Goal: Transaction & Acquisition: Purchase product/service

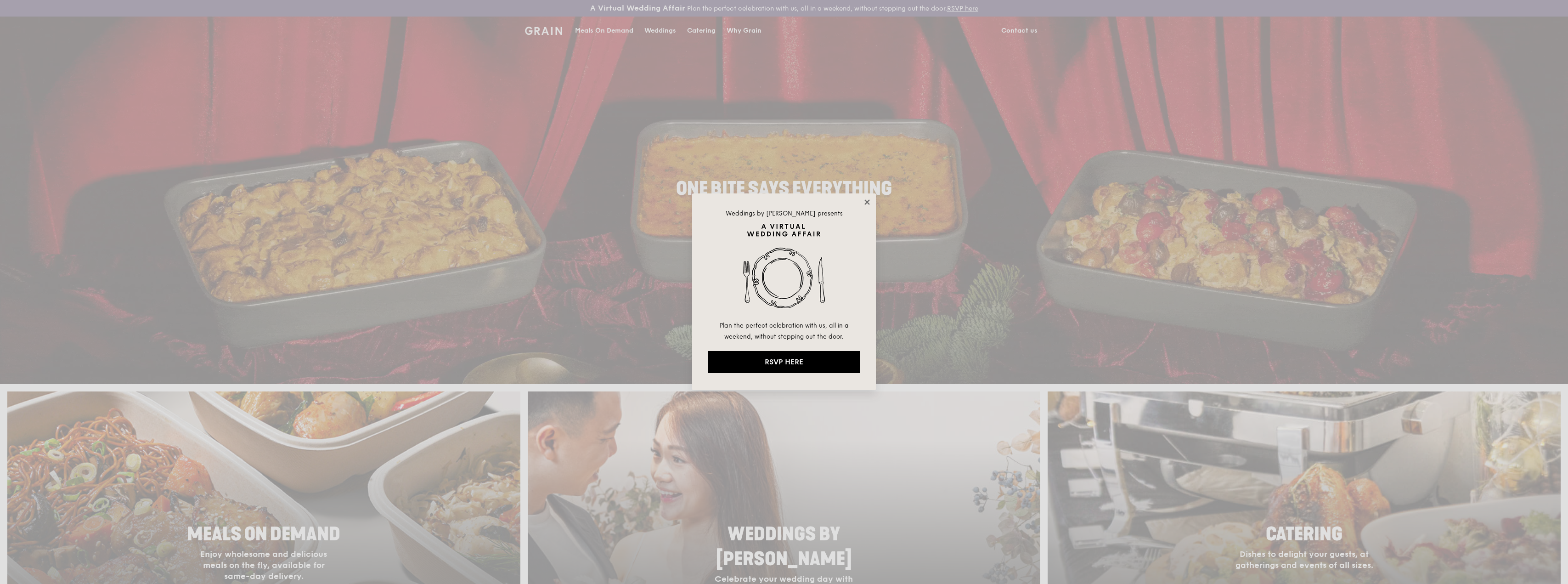
click at [869, 200] on icon at bounding box center [867, 202] width 5 height 5
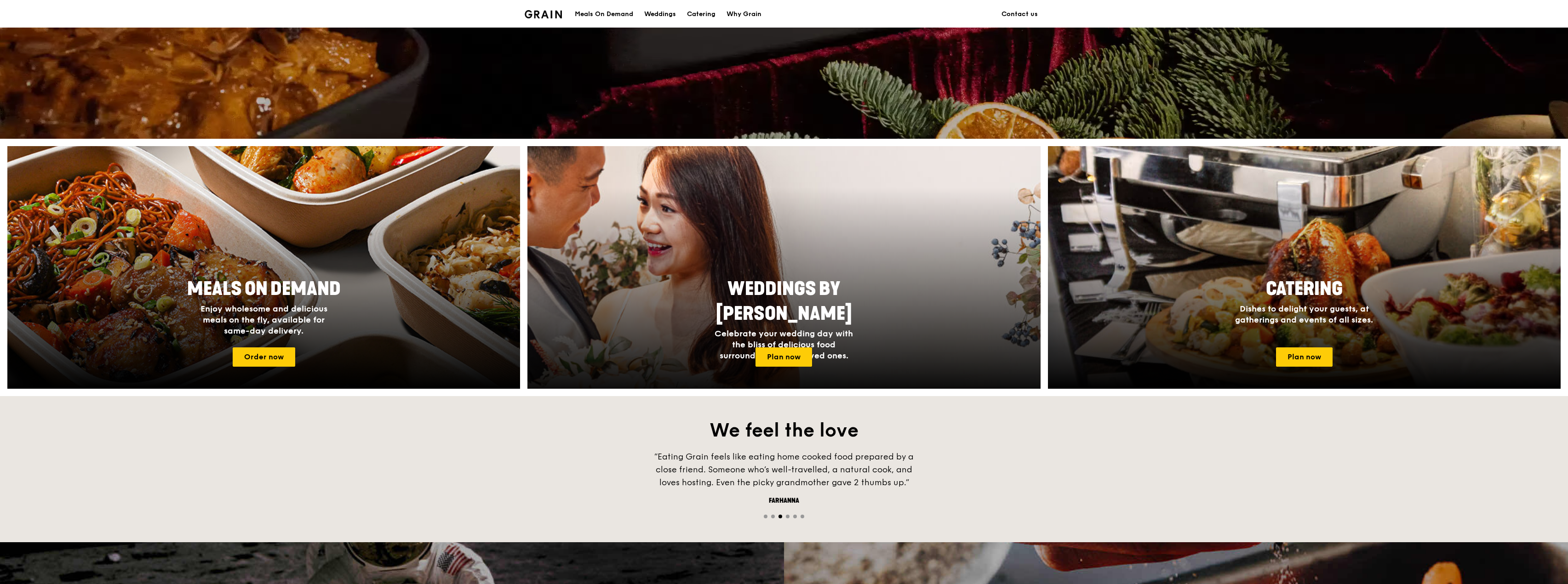
scroll to position [276, 0]
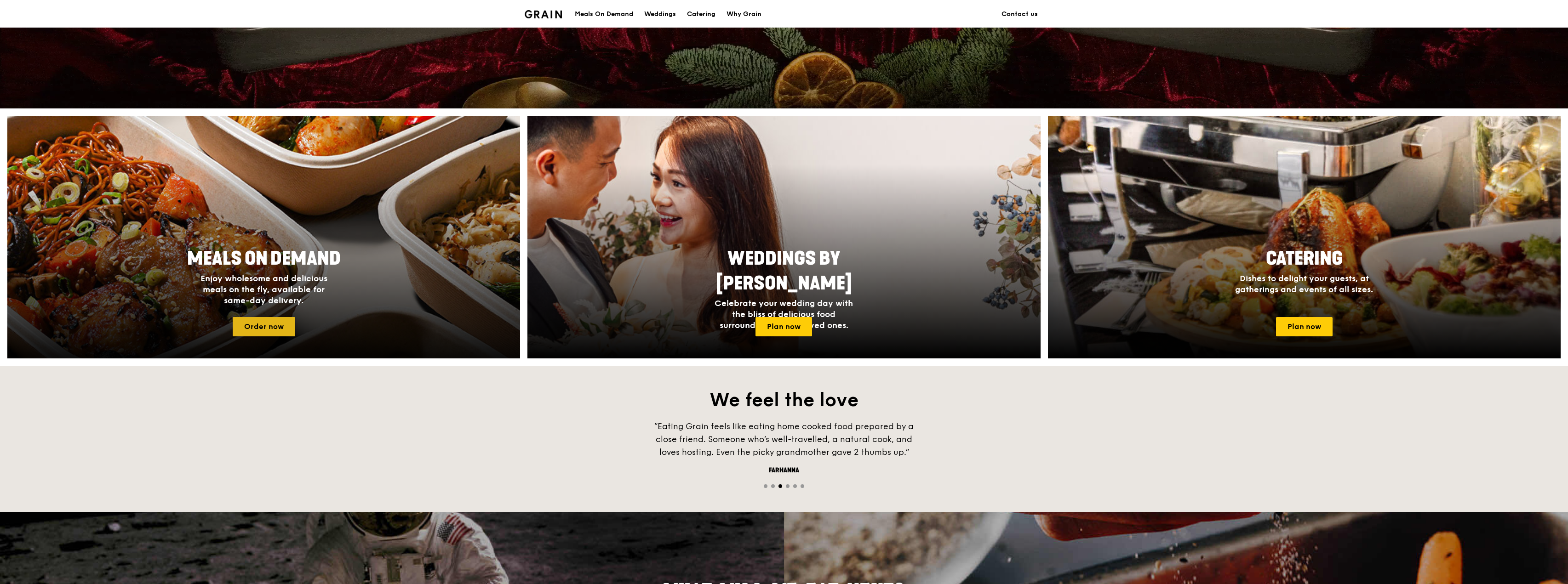
click at [262, 321] on link "Order now" at bounding box center [264, 327] width 63 height 19
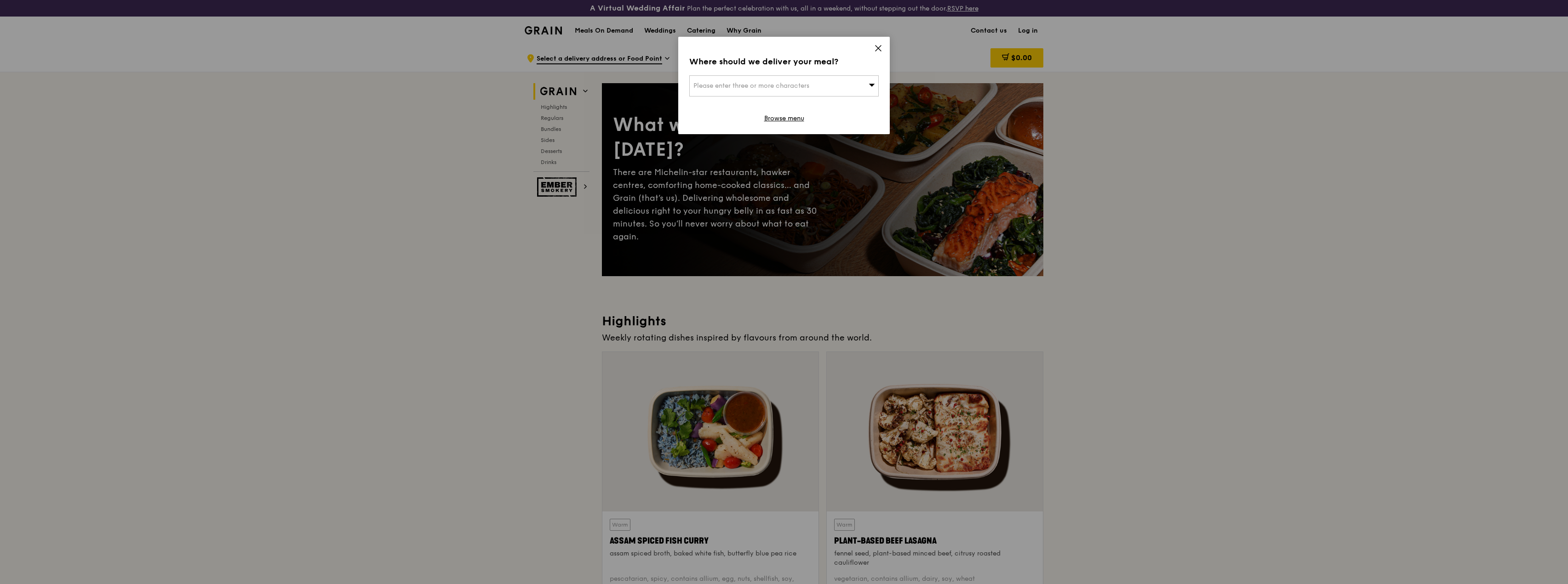
click at [853, 89] on div "Please enter three or more characters" at bounding box center [784, 86] width 190 height 21
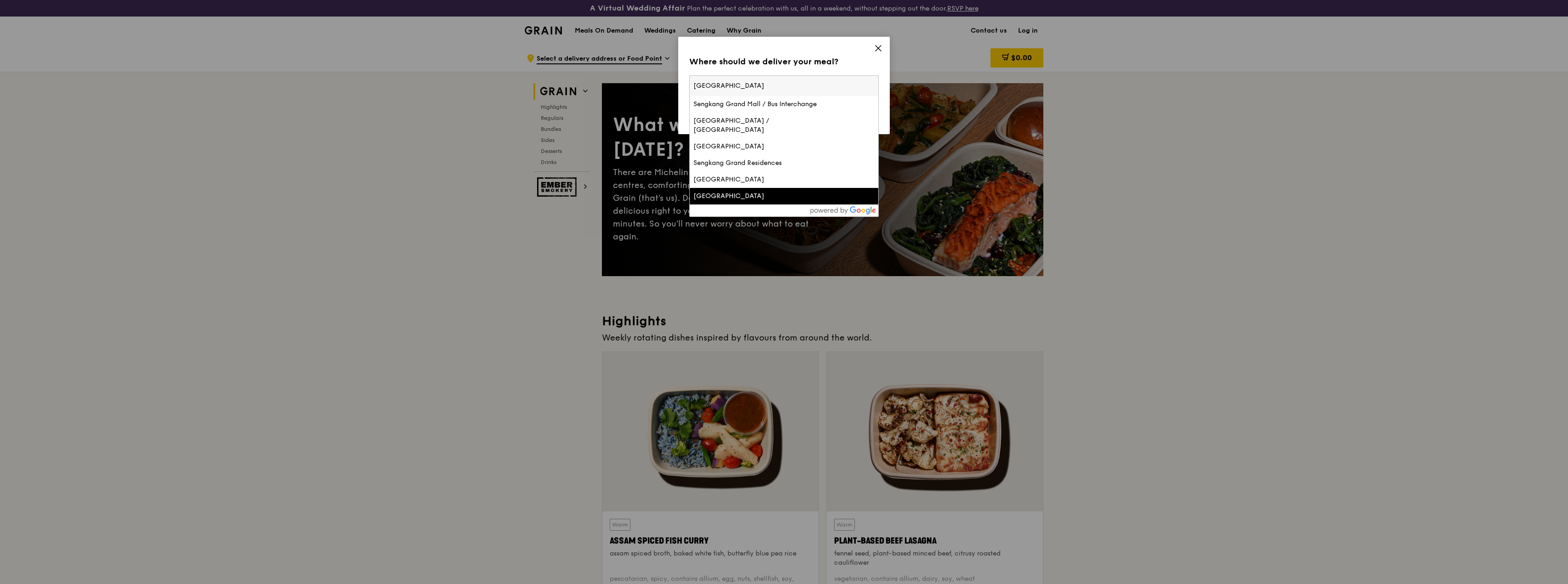
type input "sengkang hospital"
click at [733, 195] on div "[GEOGRAPHIC_DATA]" at bounding box center [761, 196] width 136 height 9
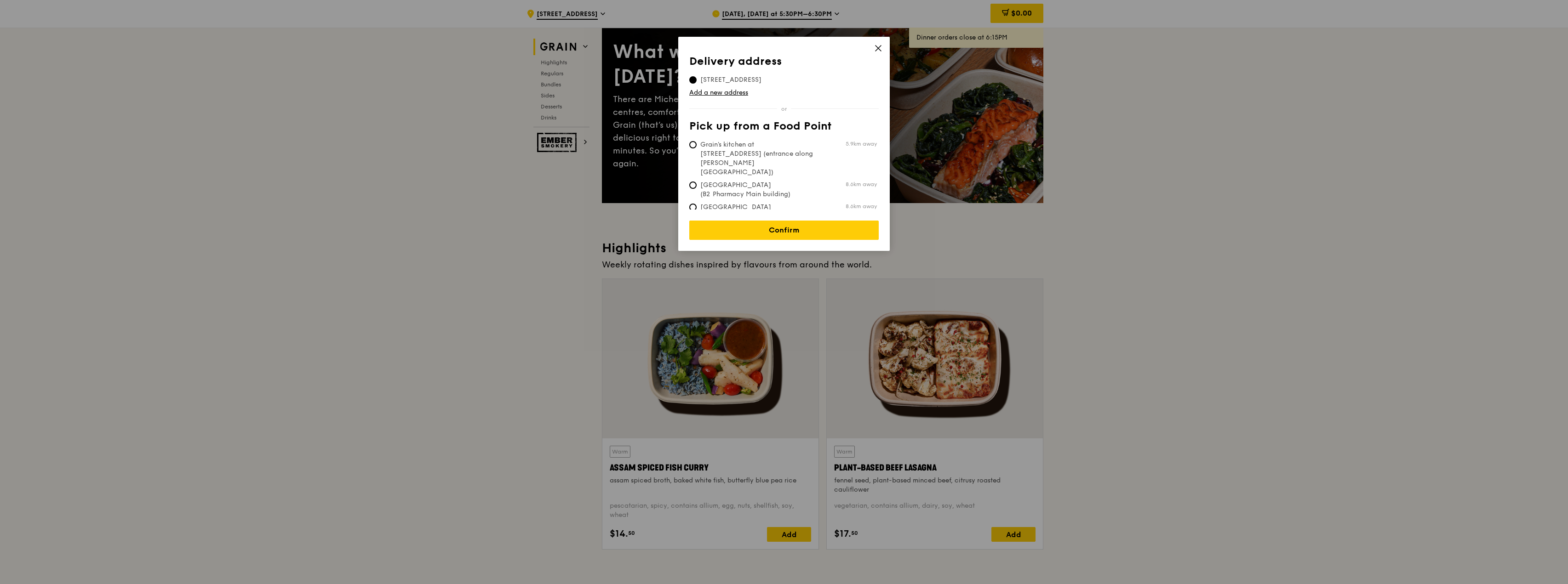
scroll to position [92, 0]
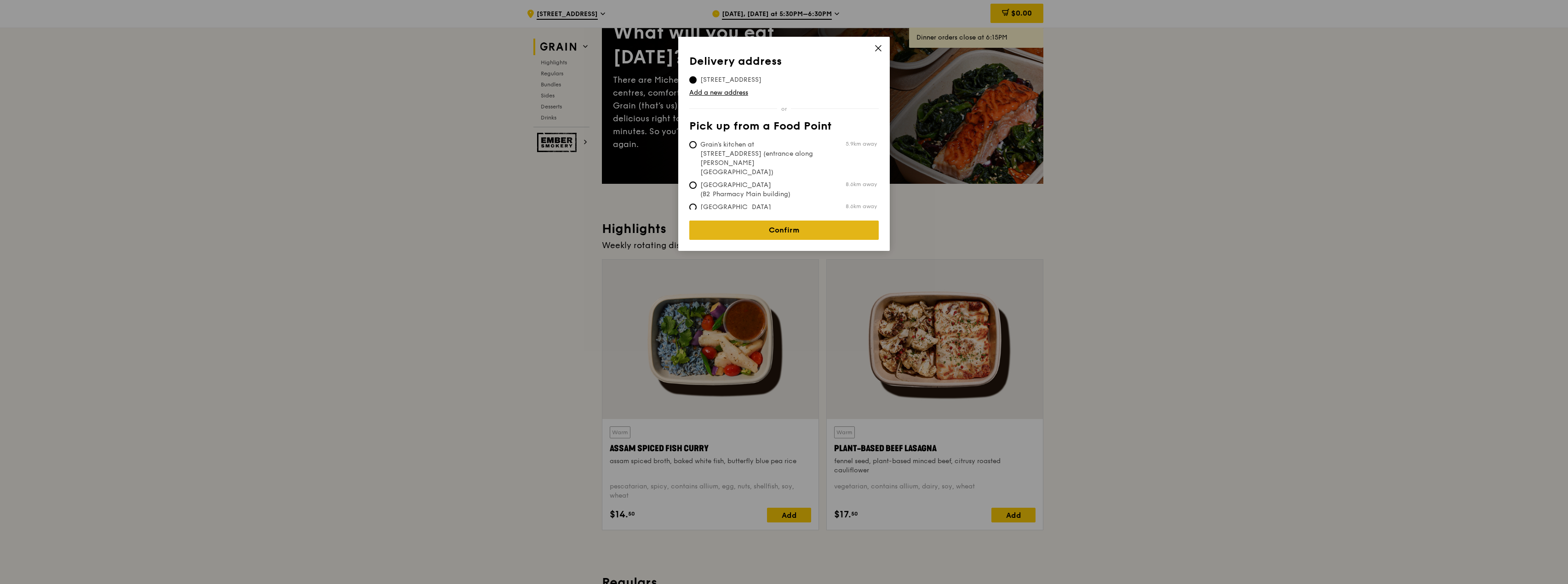
click at [794, 220] on link "Confirm" at bounding box center [784, 230] width 190 height 19
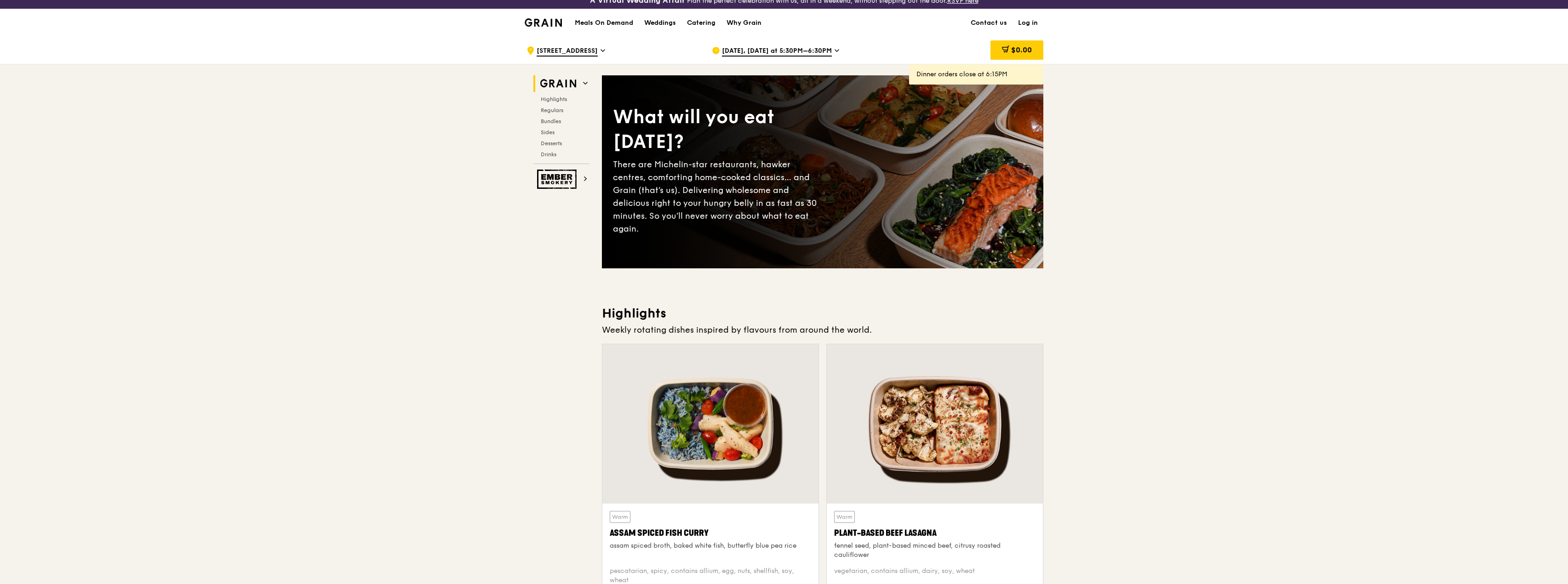
scroll to position [0, 0]
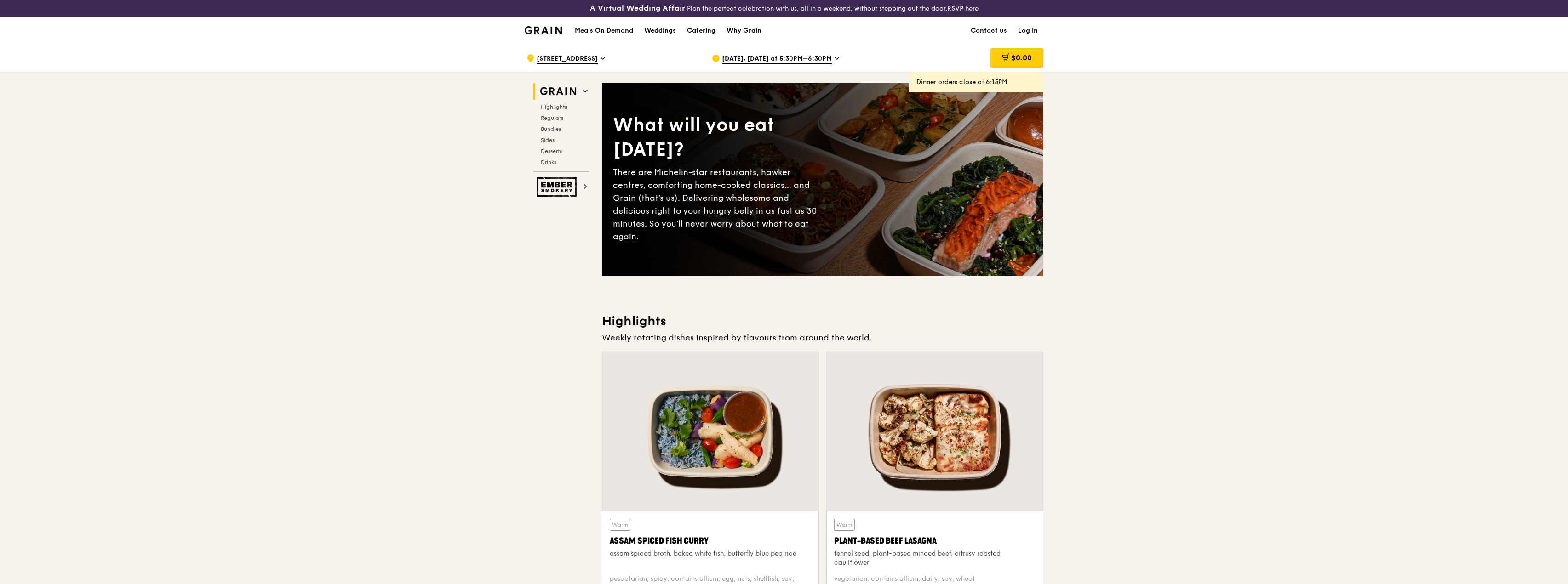
click at [830, 55] on div "[DATE], [DATE] at 5:30PM–6:30PM" at bounding box center [797, 58] width 171 height 27
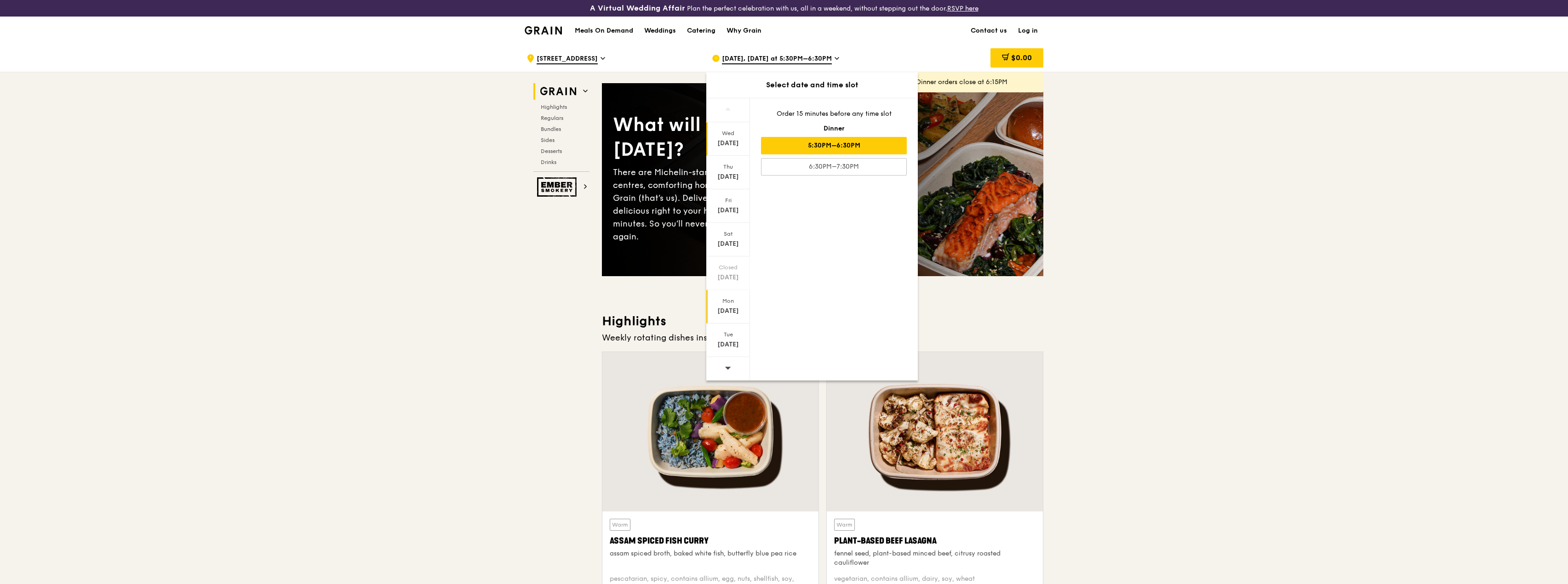
click at [730, 302] on div "Mon" at bounding box center [728, 301] width 41 height 7
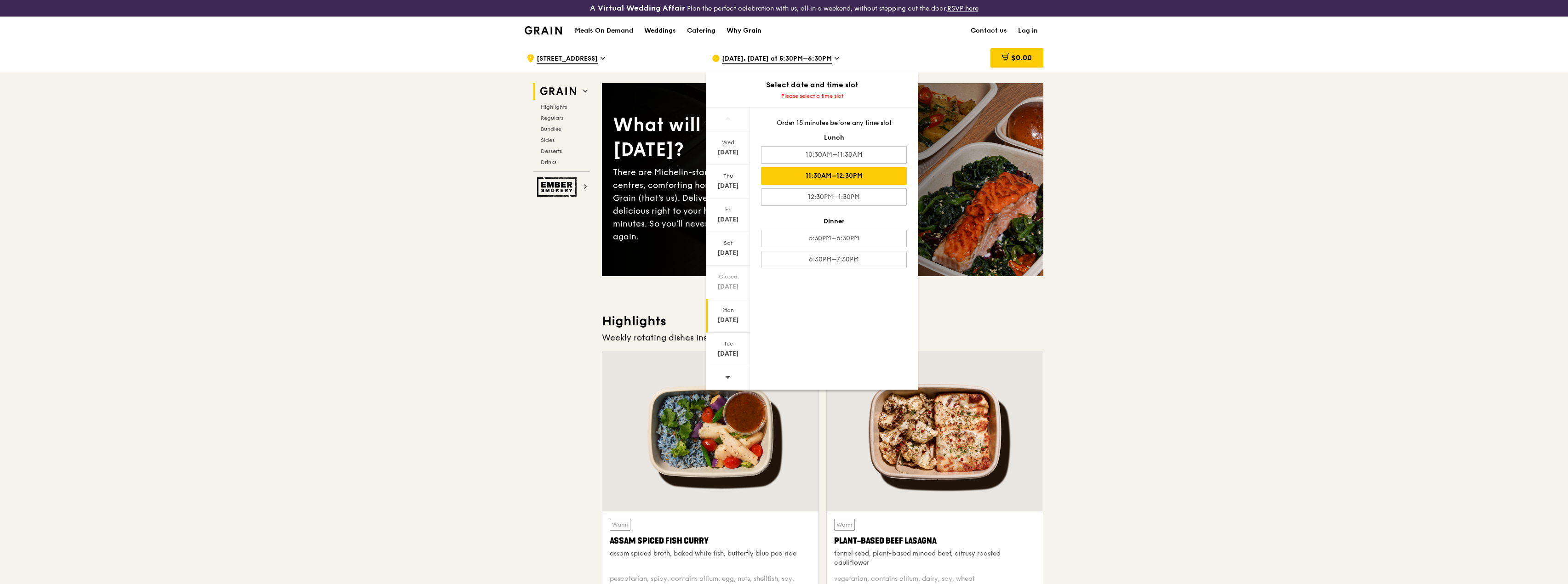
click at [881, 175] on div "11:30AM–12:30PM" at bounding box center [834, 176] width 146 height 18
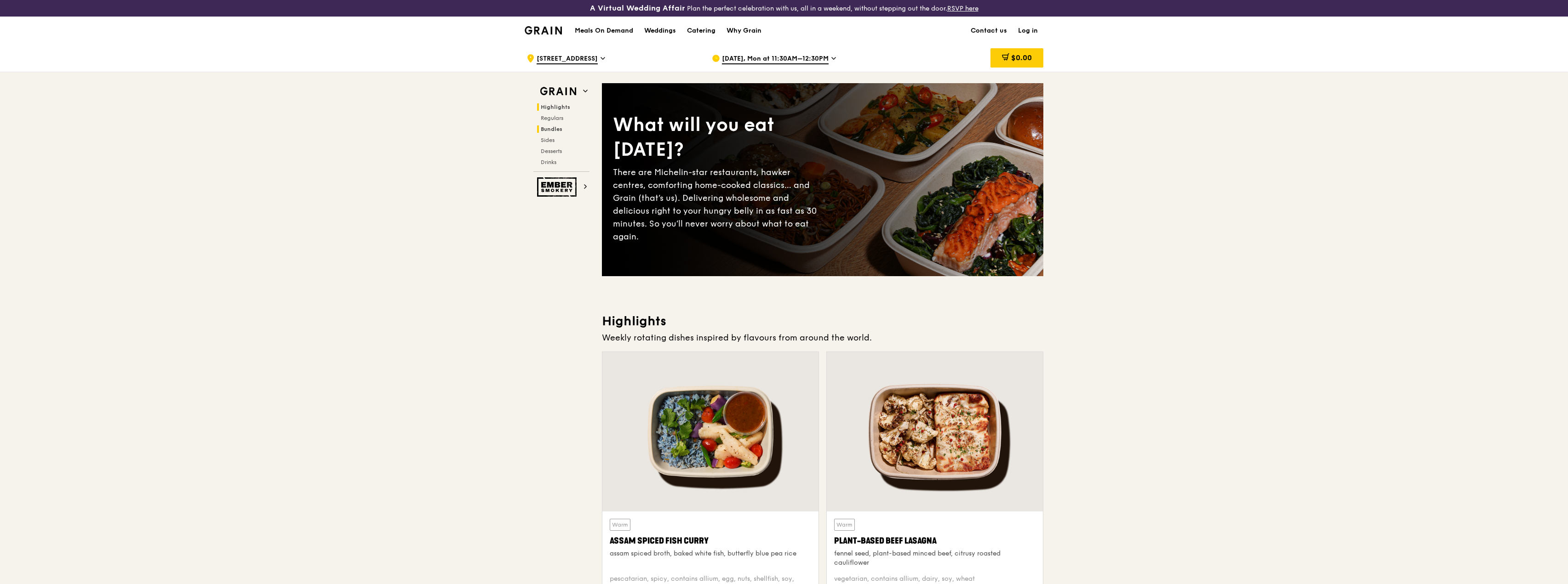
click at [558, 130] on span "Bundles" at bounding box center [551, 129] width 21 height 7
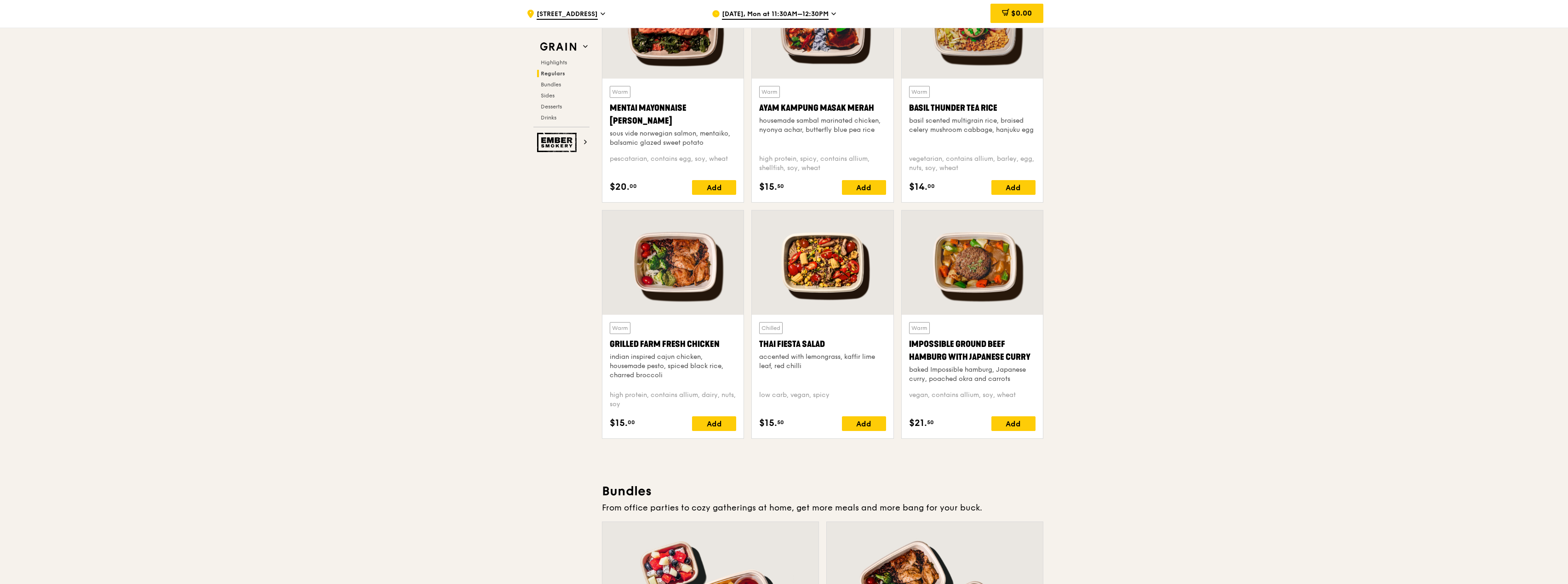
scroll to position [842, 0]
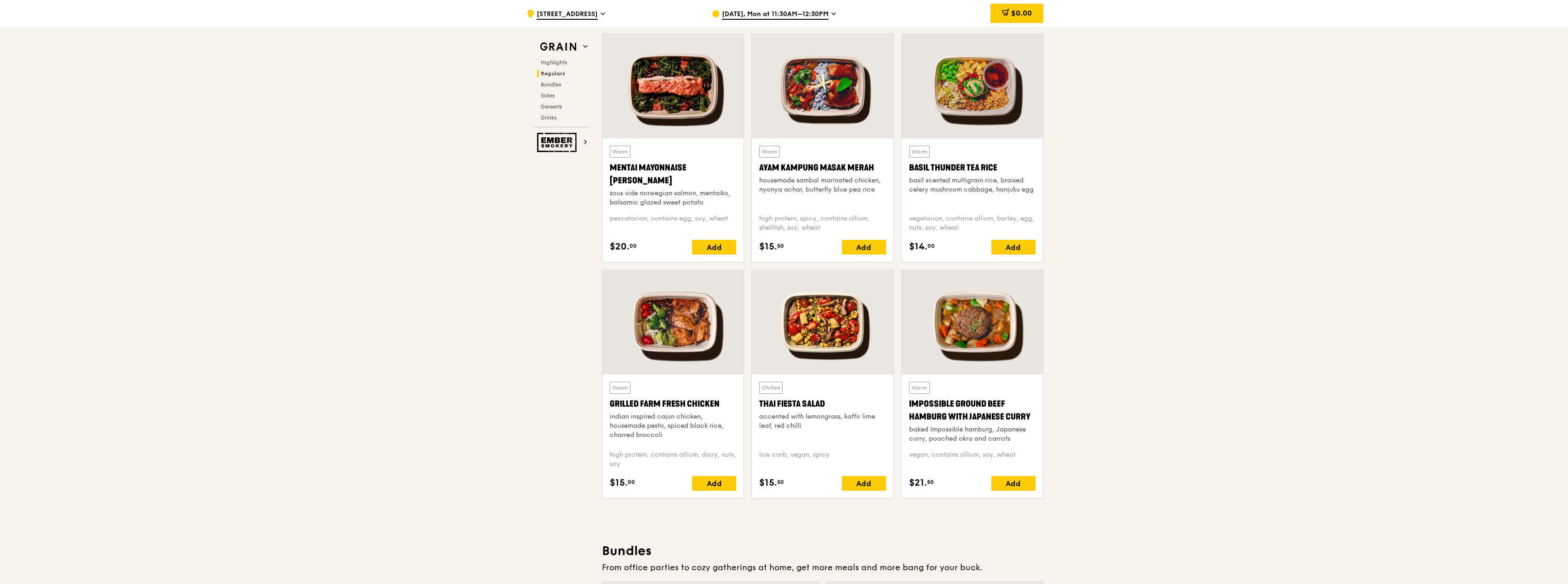
click at [719, 299] on div at bounding box center [673, 322] width 141 height 104
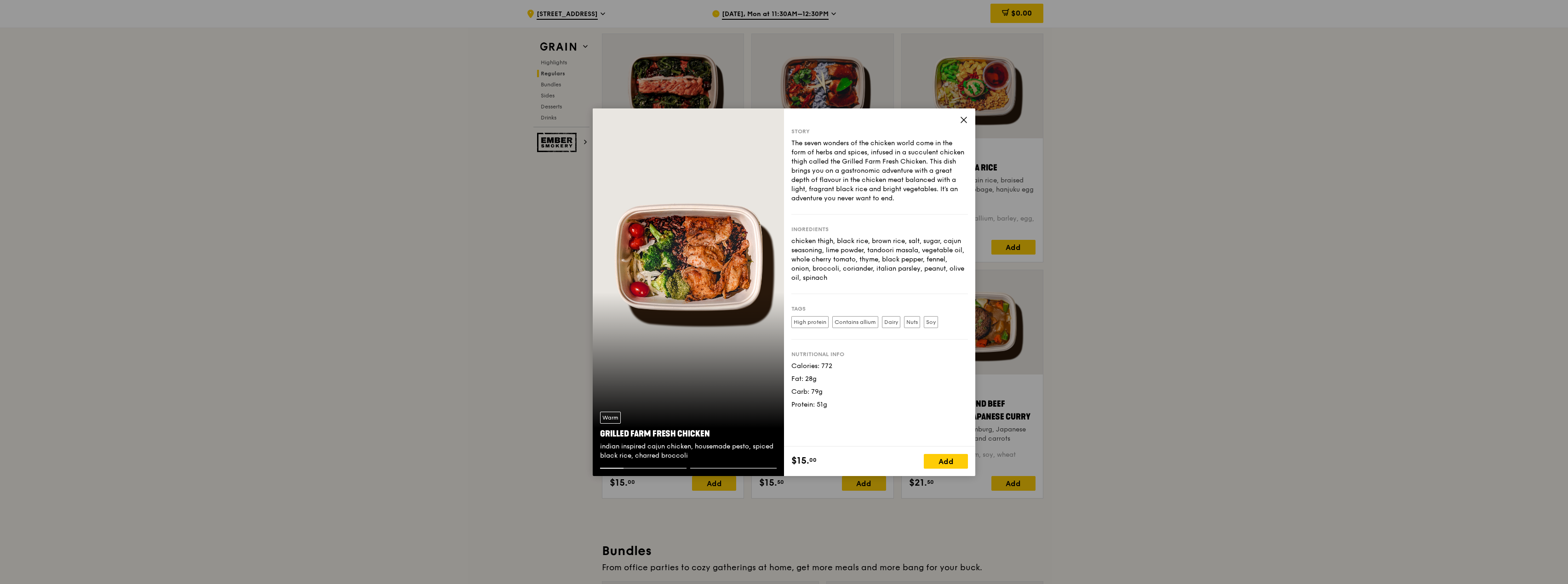
click at [965, 121] on icon at bounding box center [963, 119] width 5 height 5
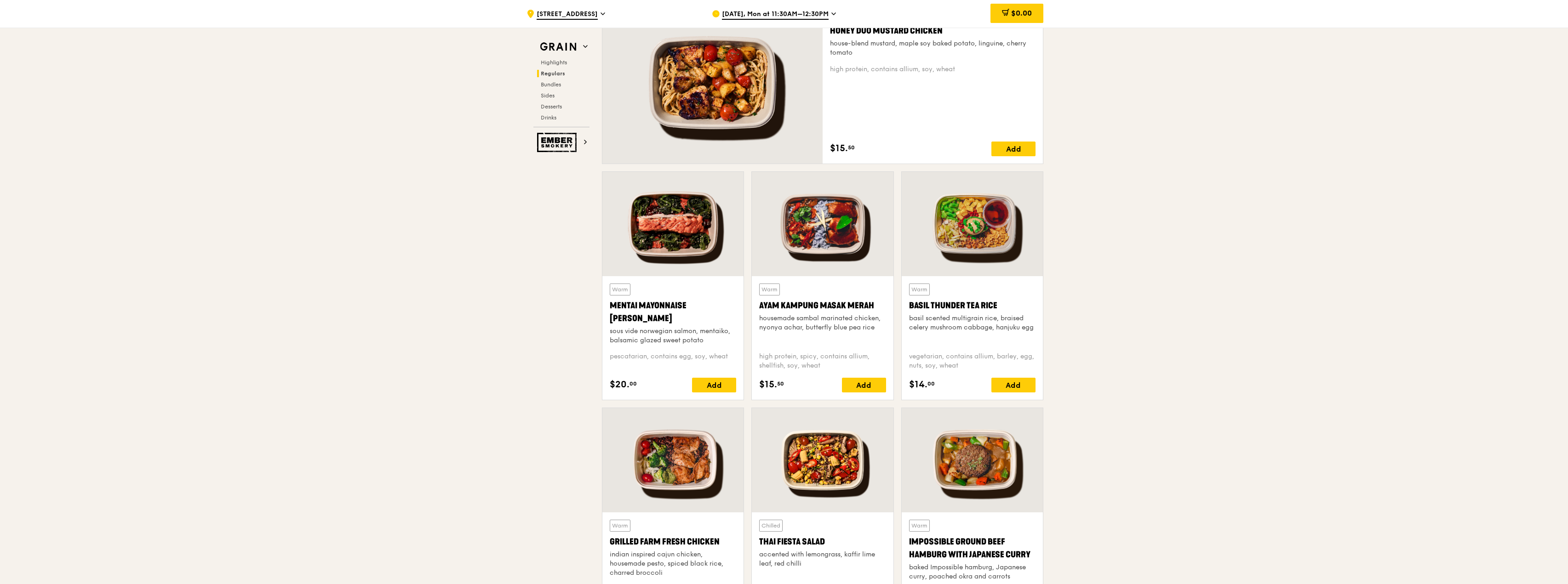
scroll to position [750, 0]
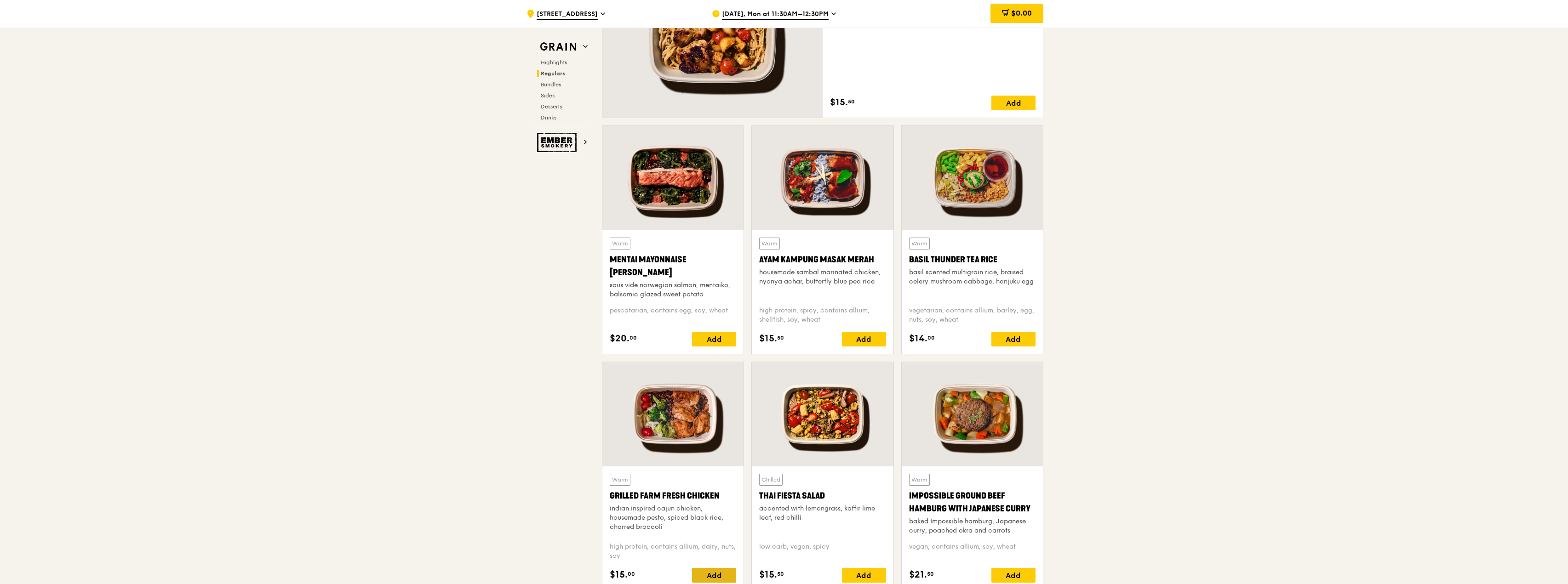
click at [721, 573] on div "Add" at bounding box center [714, 575] width 44 height 15
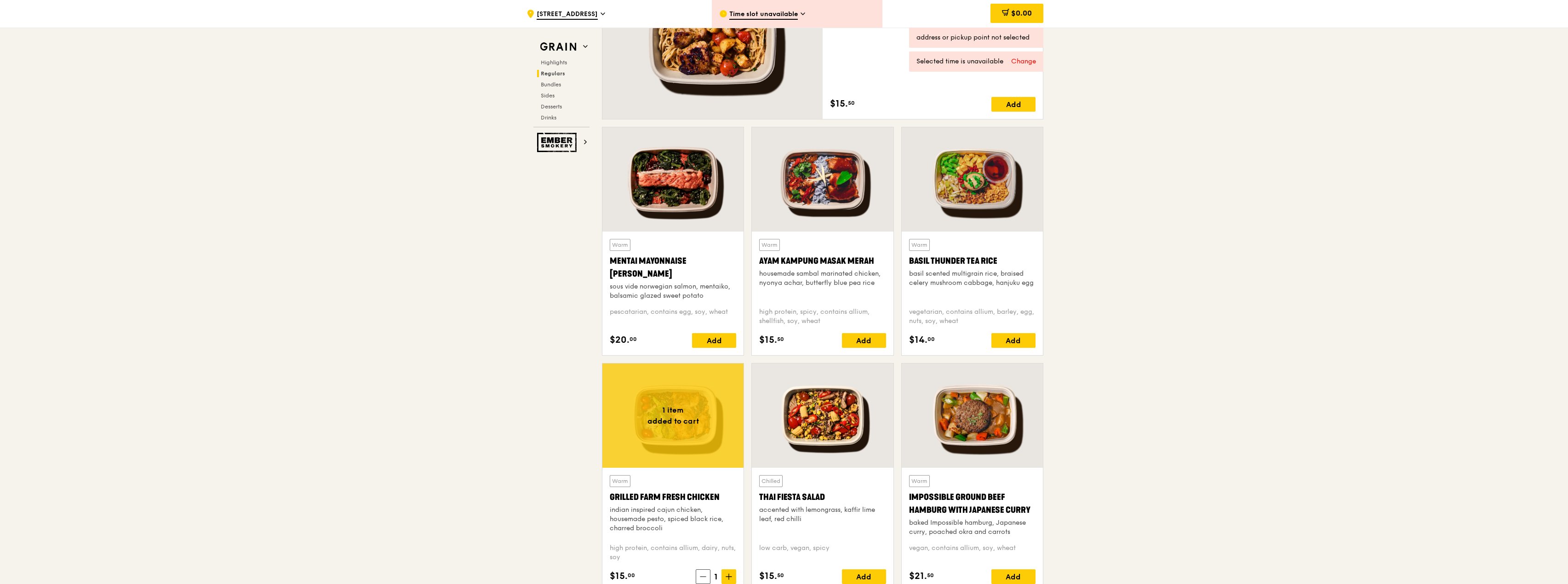
scroll to position [796, 0]
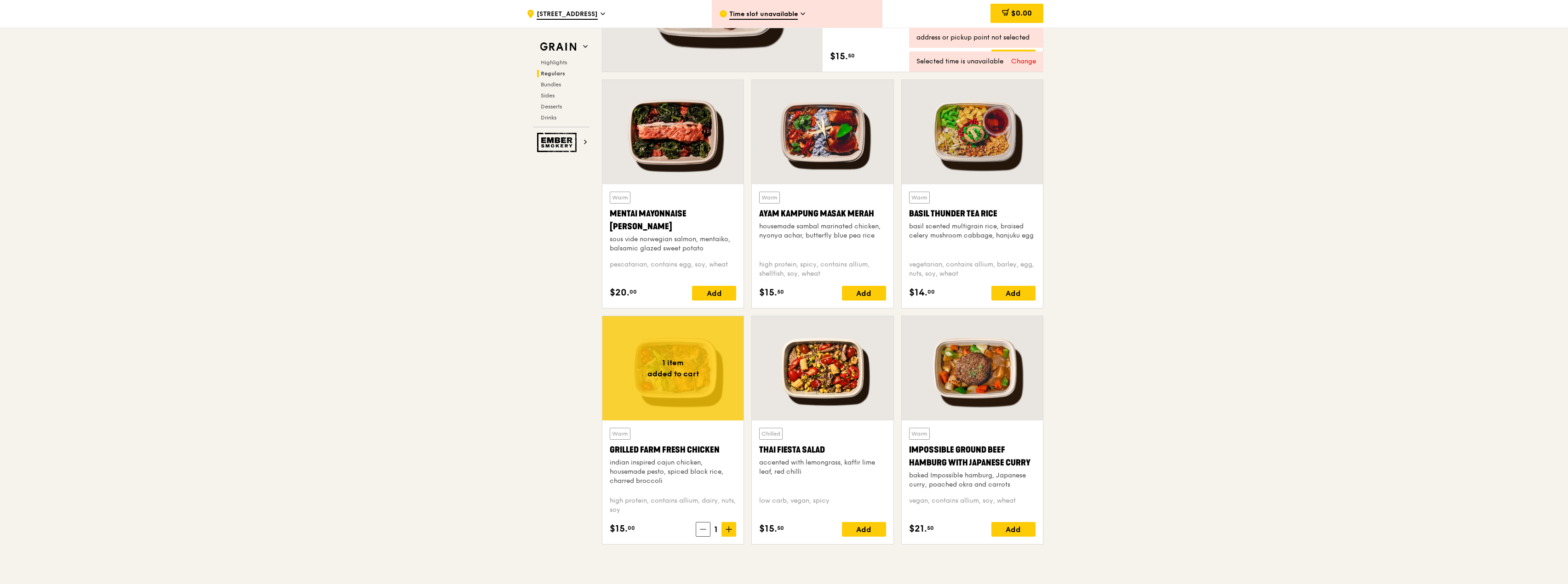
click at [683, 445] on div "Grilled Farm Fresh Chicken" at bounding box center [673, 449] width 126 height 13
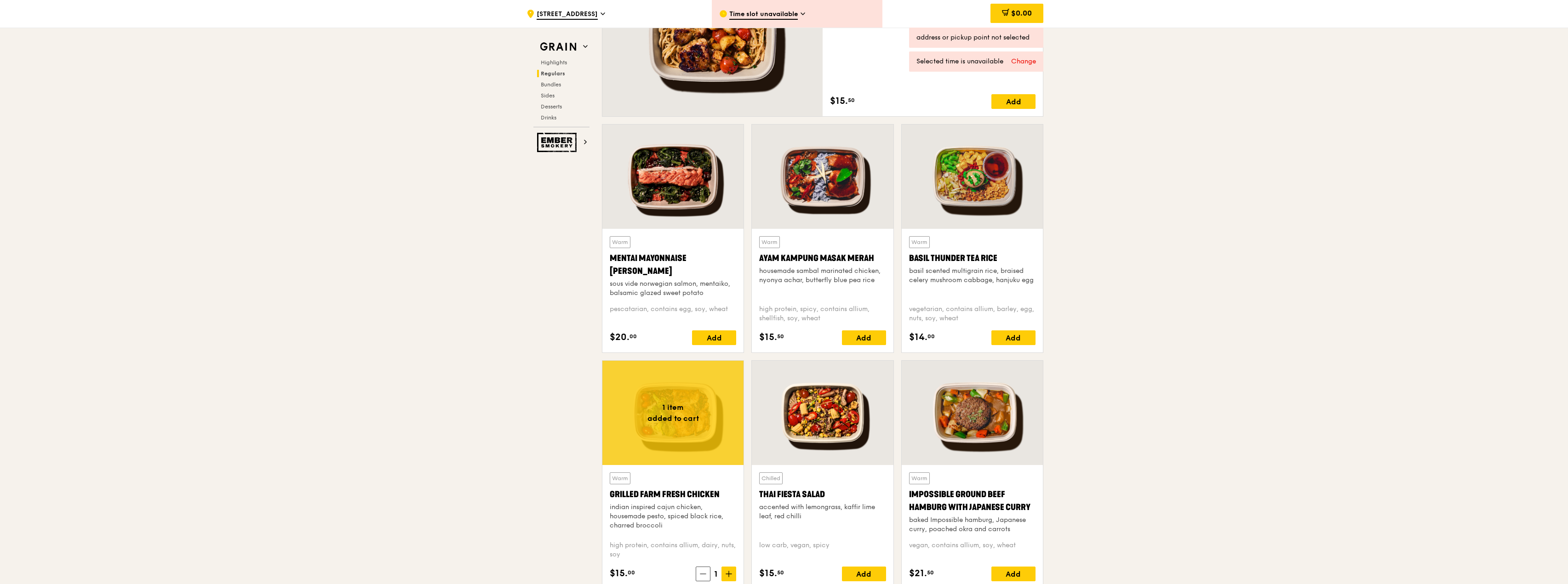
scroll to position [658, 0]
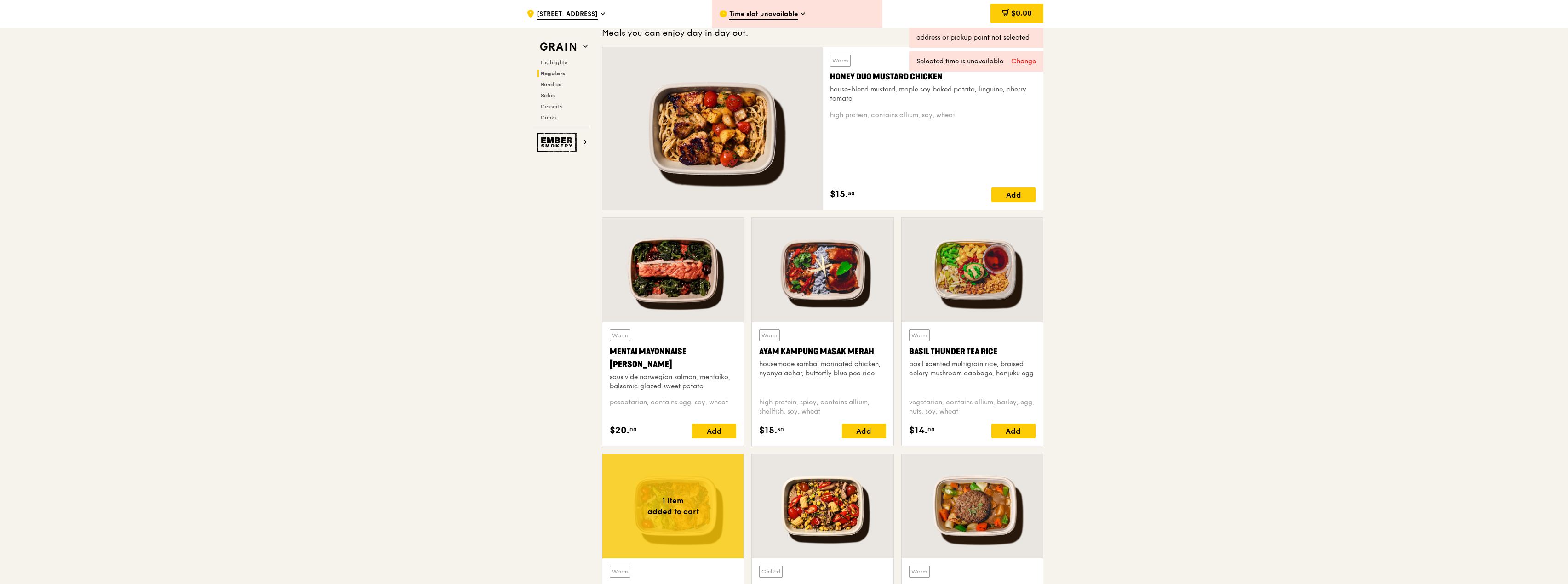
click at [760, 15] on span "Time slot unavailable" at bounding box center [764, 15] width 68 height 10
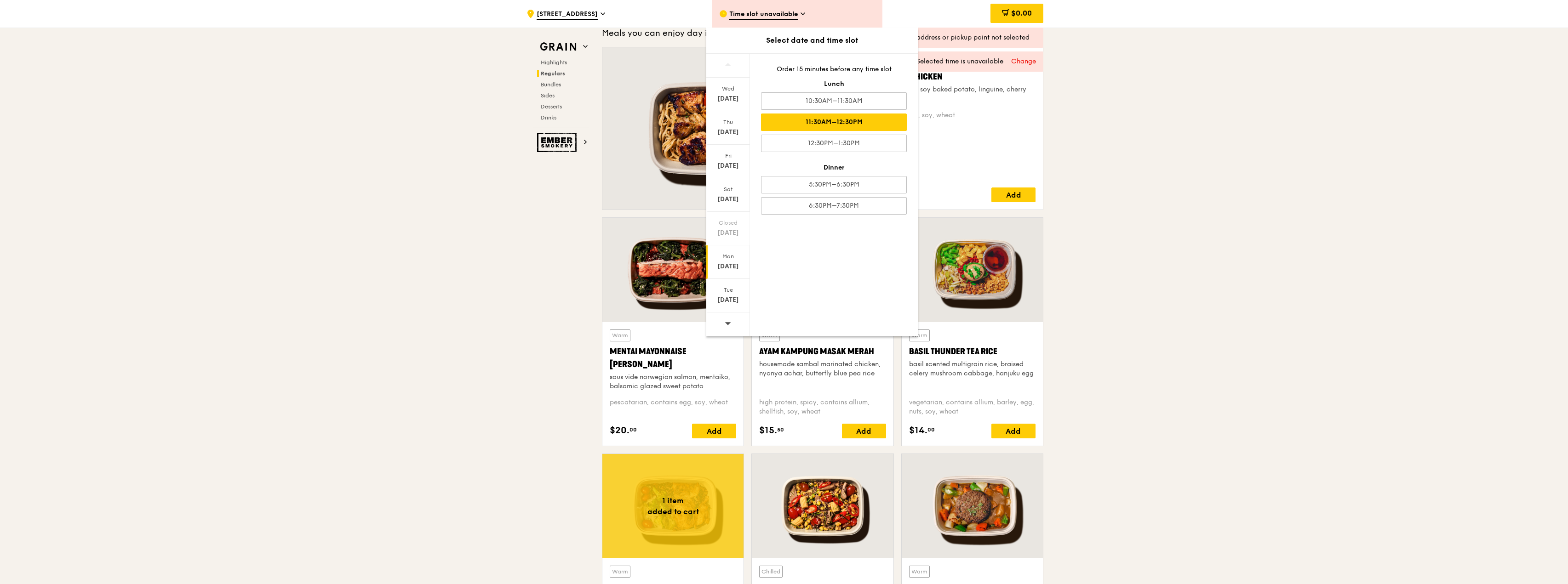
click at [845, 118] on div "11:30AM–12:30PM" at bounding box center [834, 122] width 146 height 18
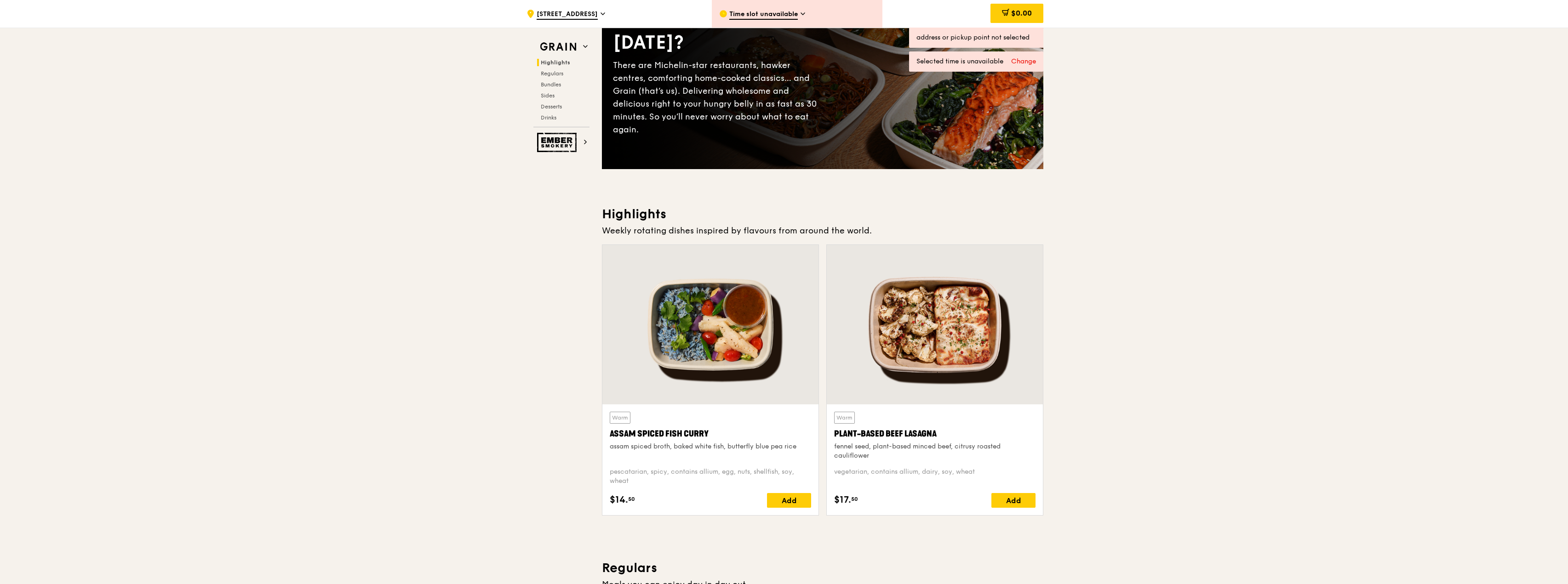
scroll to position [0, 0]
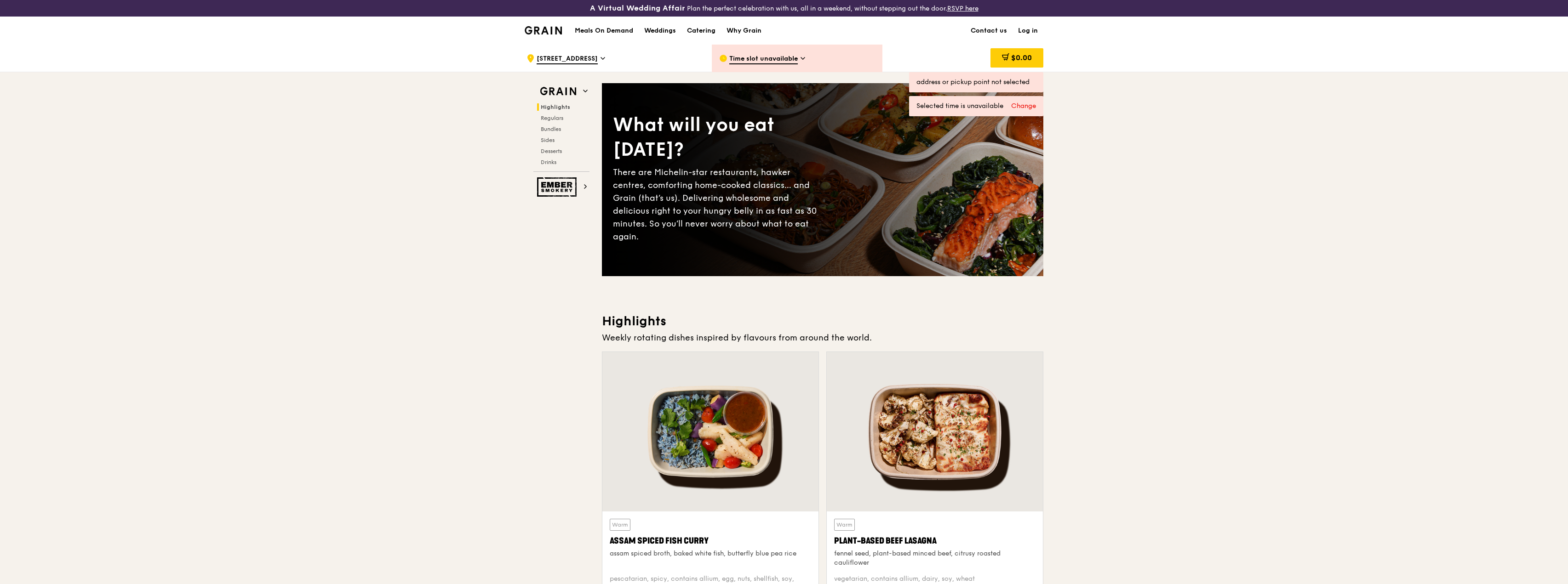
click at [790, 54] on span "Time slot unavailable" at bounding box center [764, 59] width 68 height 10
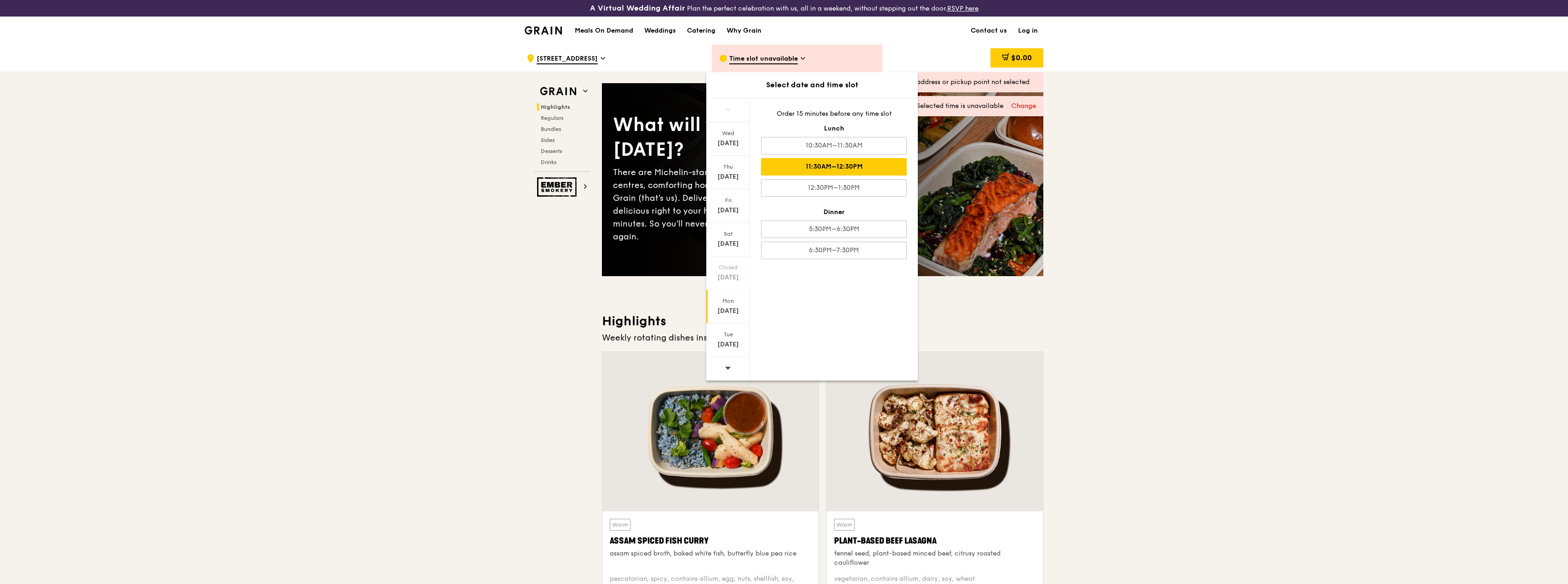
click at [736, 302] on div "Mon" at bounding box center [728, 301] width 41 height 7
click at [850, 158] on div "11:30AM–12:30PM" at bounding box center [834, 167] width 146 height 18
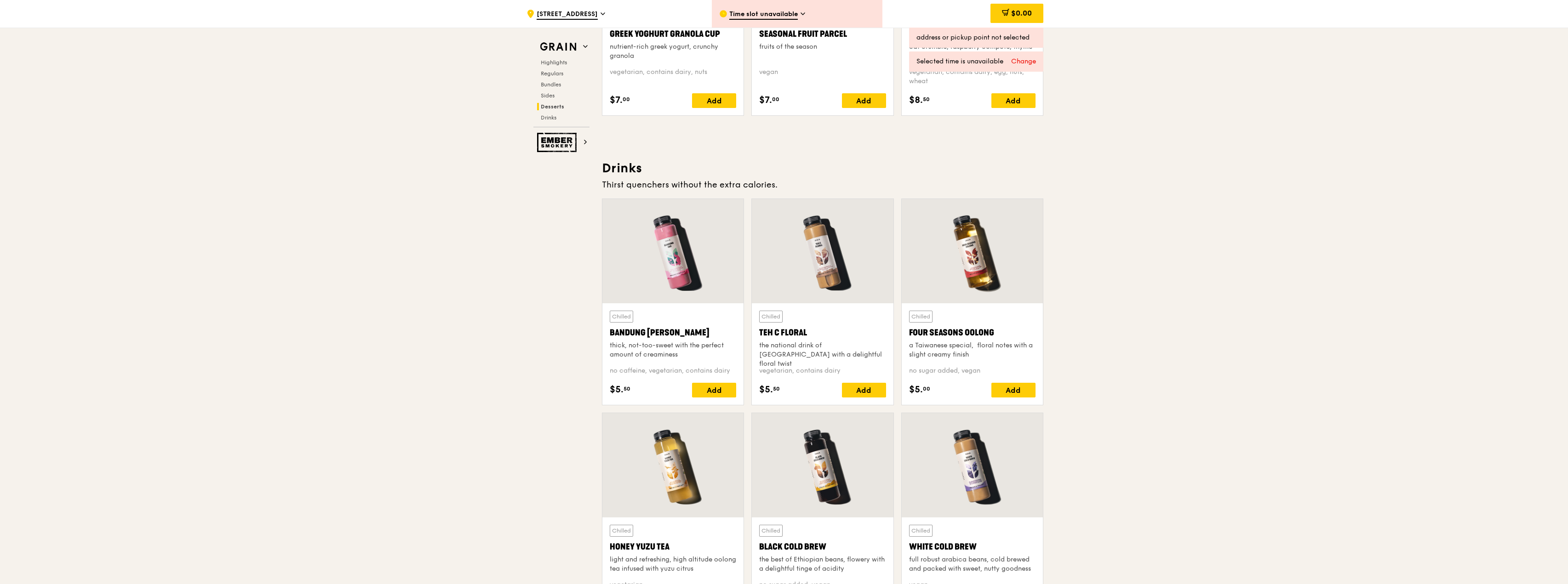
scroll to position [3217, 0]
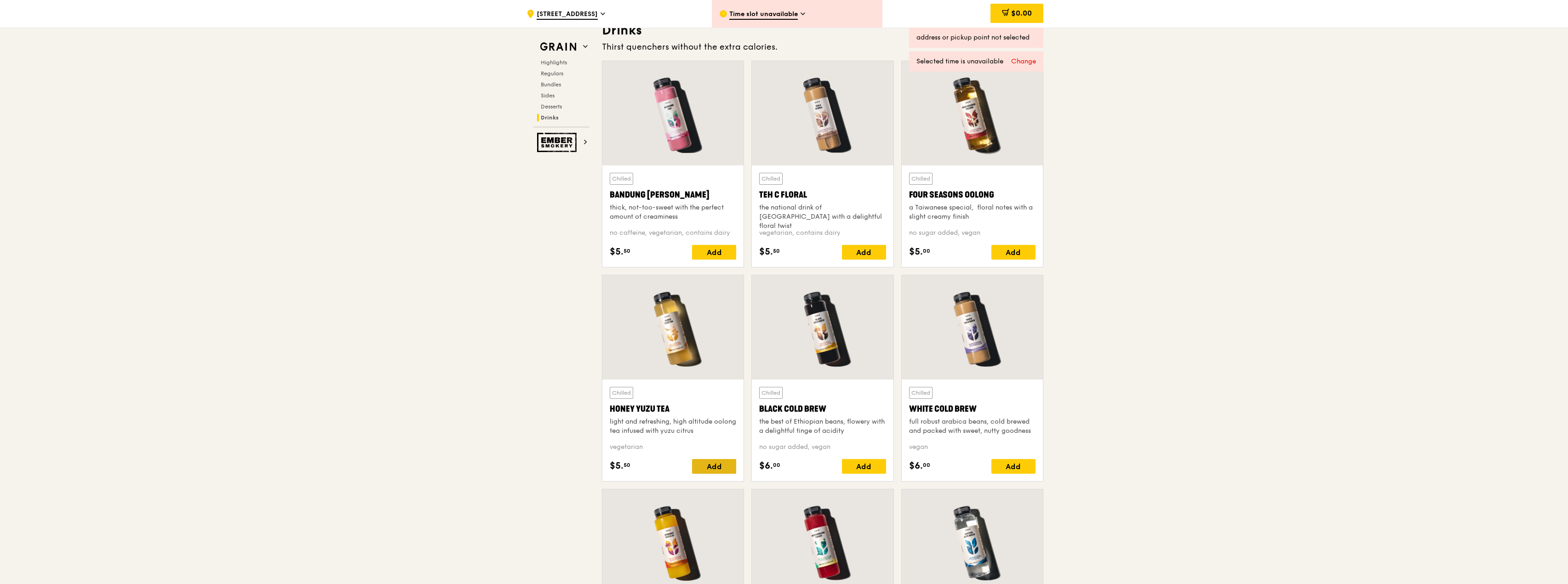
click at [717, 462] on div "Add" at bounding box center [714, 466] width 44 height 15
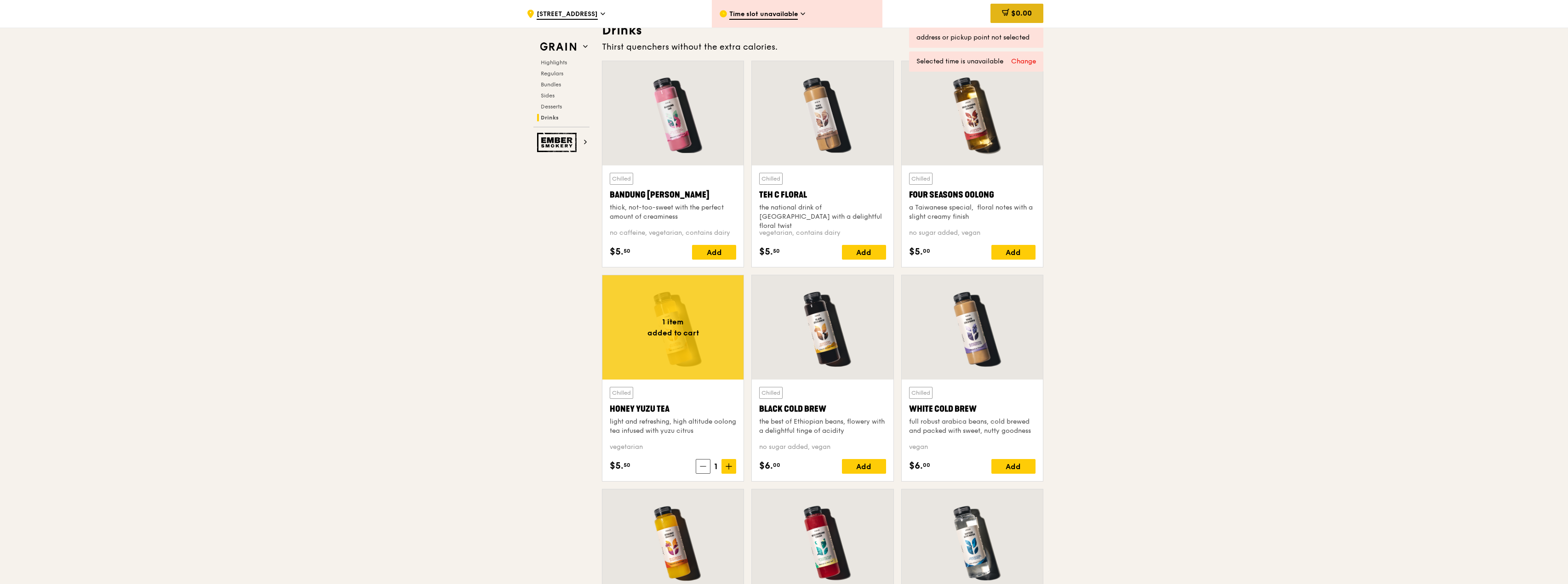
click at [1016, 17] on span "$0.00" at bounding box center [1021, 13] width 21 height 9
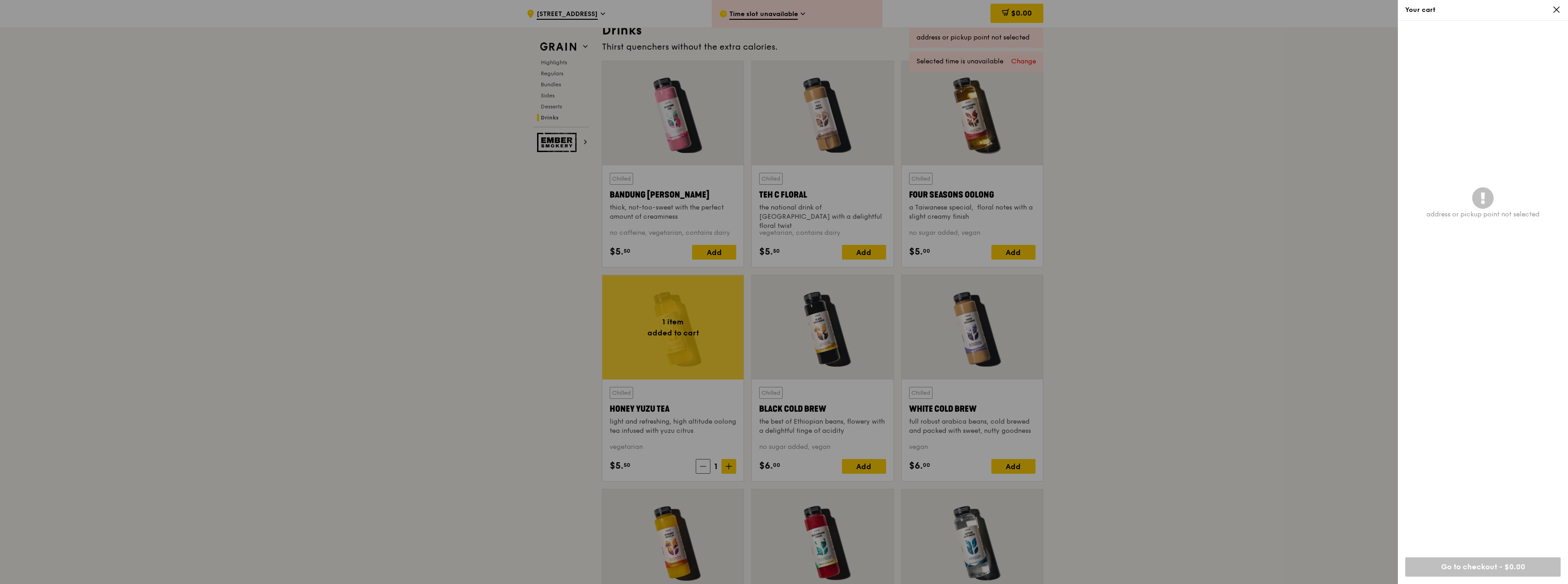
click at [769, 5] on div at bounding box center [784, 292] width 1568 height 584
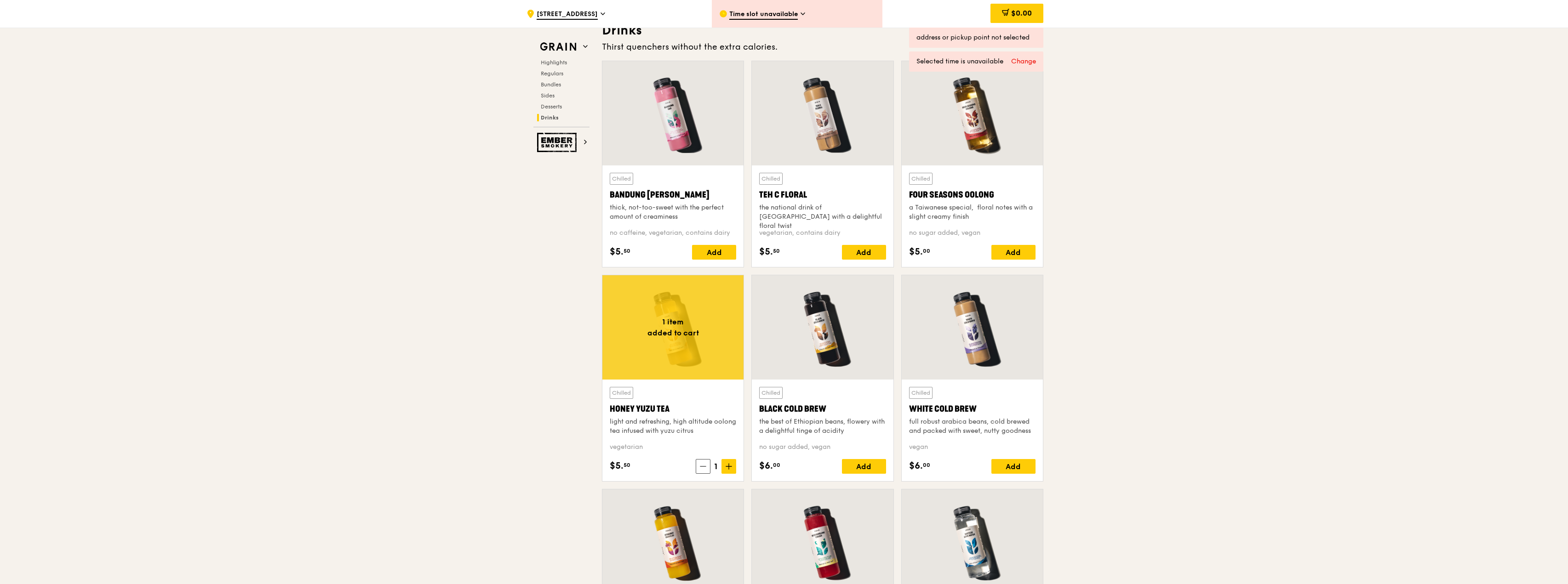
click at [574, 12] on span "[STREET_ADDRESS]" at bounding box center [567, 15] width 61 height 10
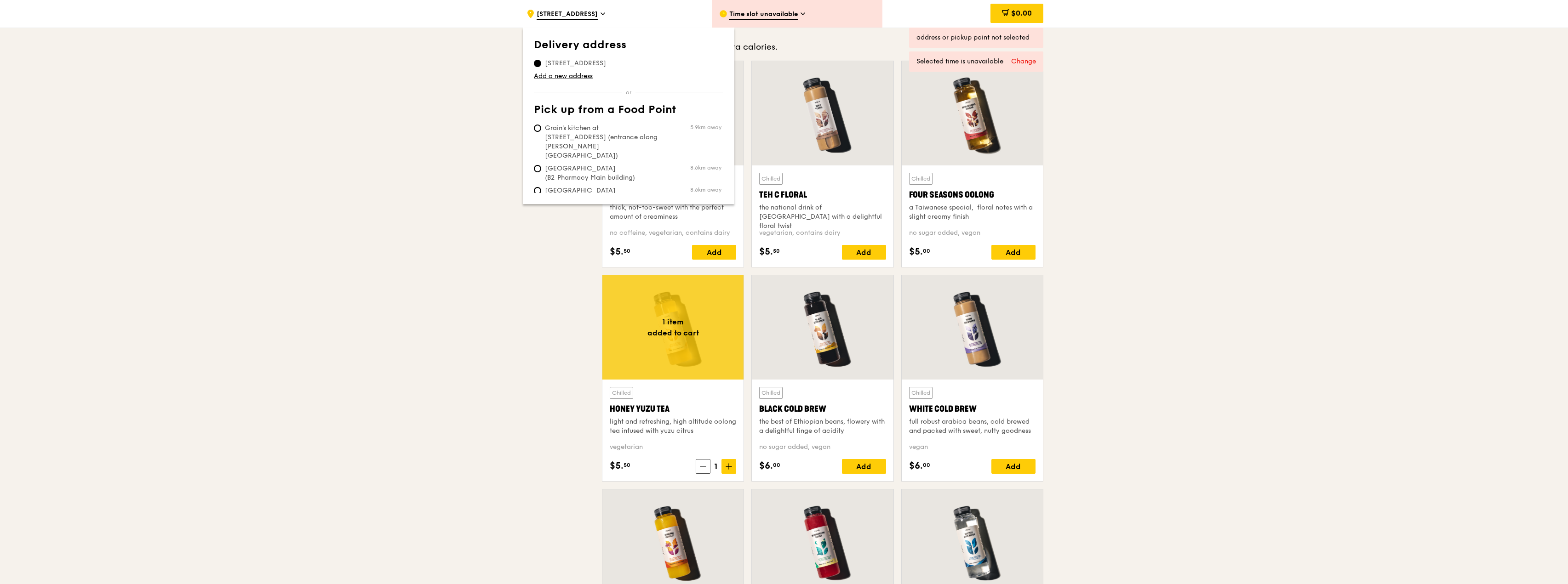
click at [791, 12] on span "Time slot unavailable" at bounding box center [764, 15] width 68 height 10
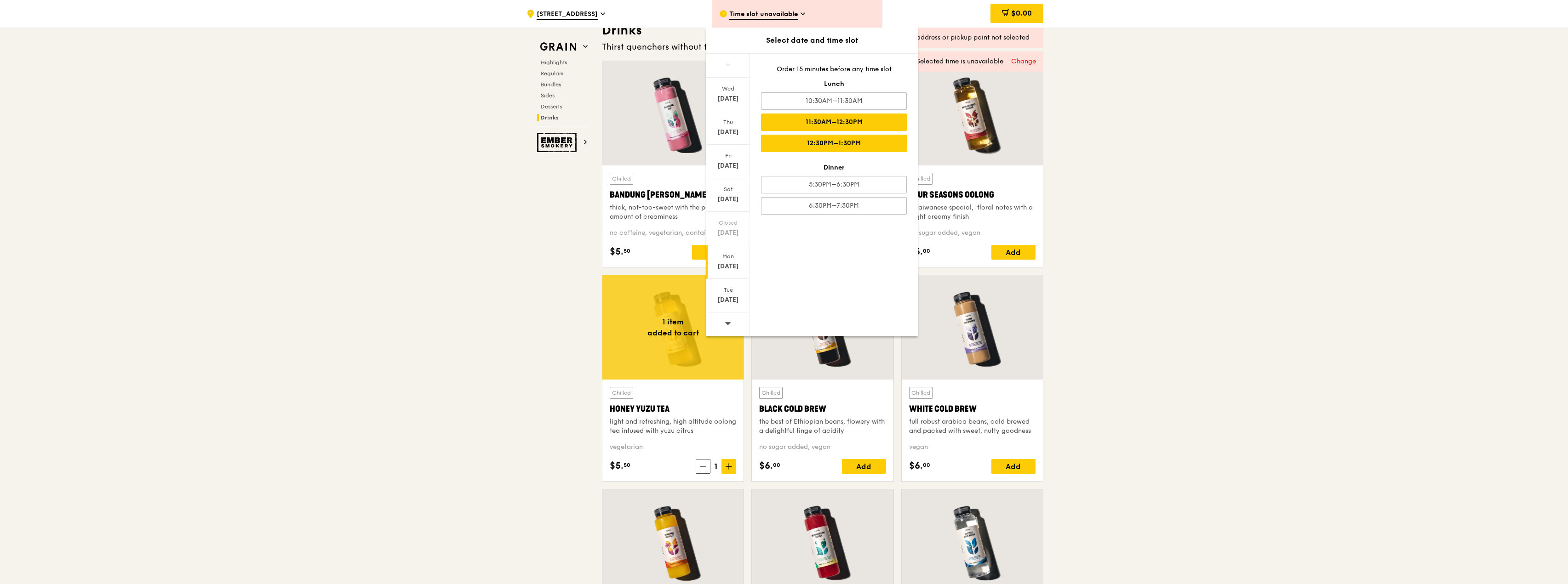
click at [863, 142] on div "12:30PM–1:30PM" at bounding box center [834, 143] width 146 height 18
click at [889, 136] on div "12:30PM–1:30PM" at bounding box center [834, 143] width 146 height 18
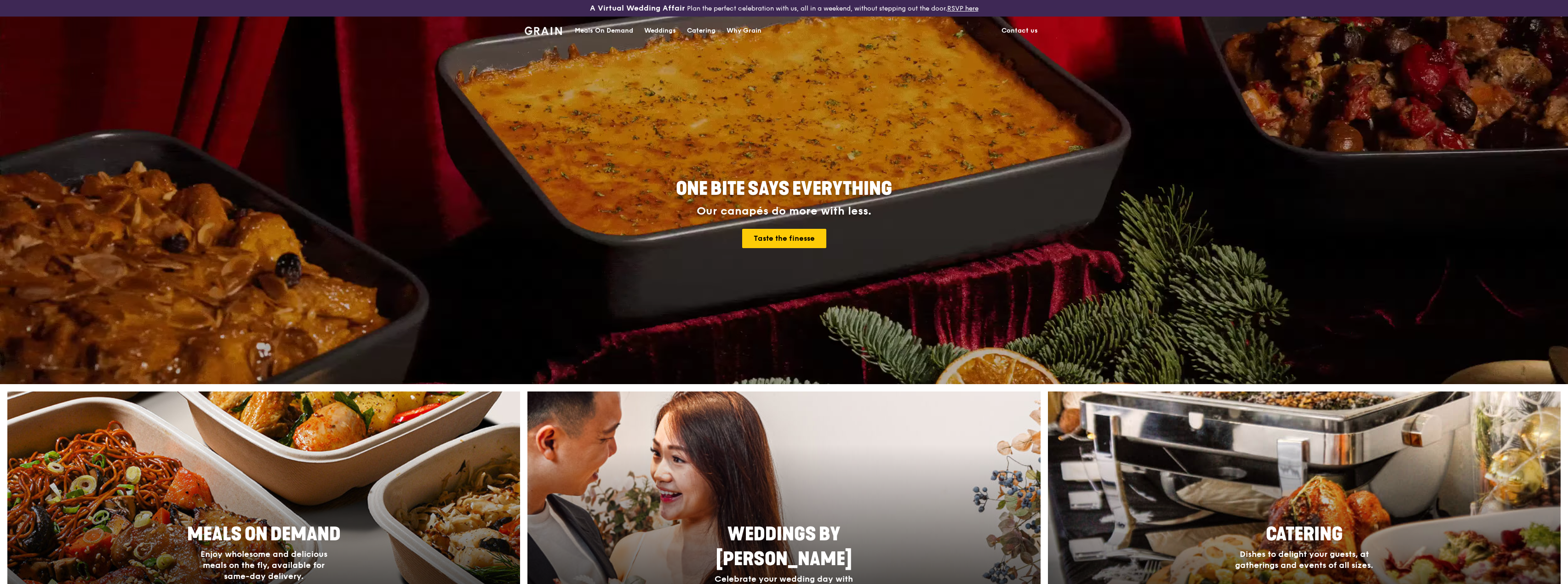
click at [756, 35] on div "Why Grain" at bounding box center [743, 30] width 35 height 27
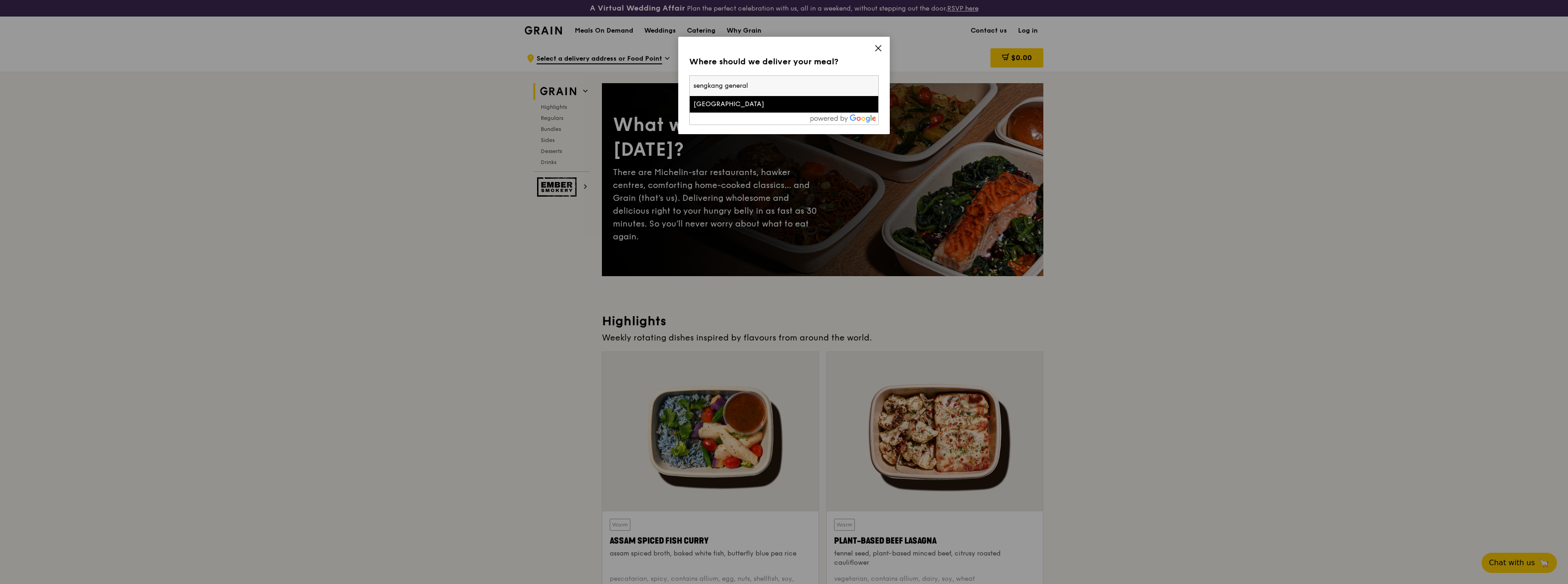
type input "sengkang general"
click at [808, 102] on div "[GEOGRAPHIC_DATA]" at bounding box center [761, 104] width 136 height 9
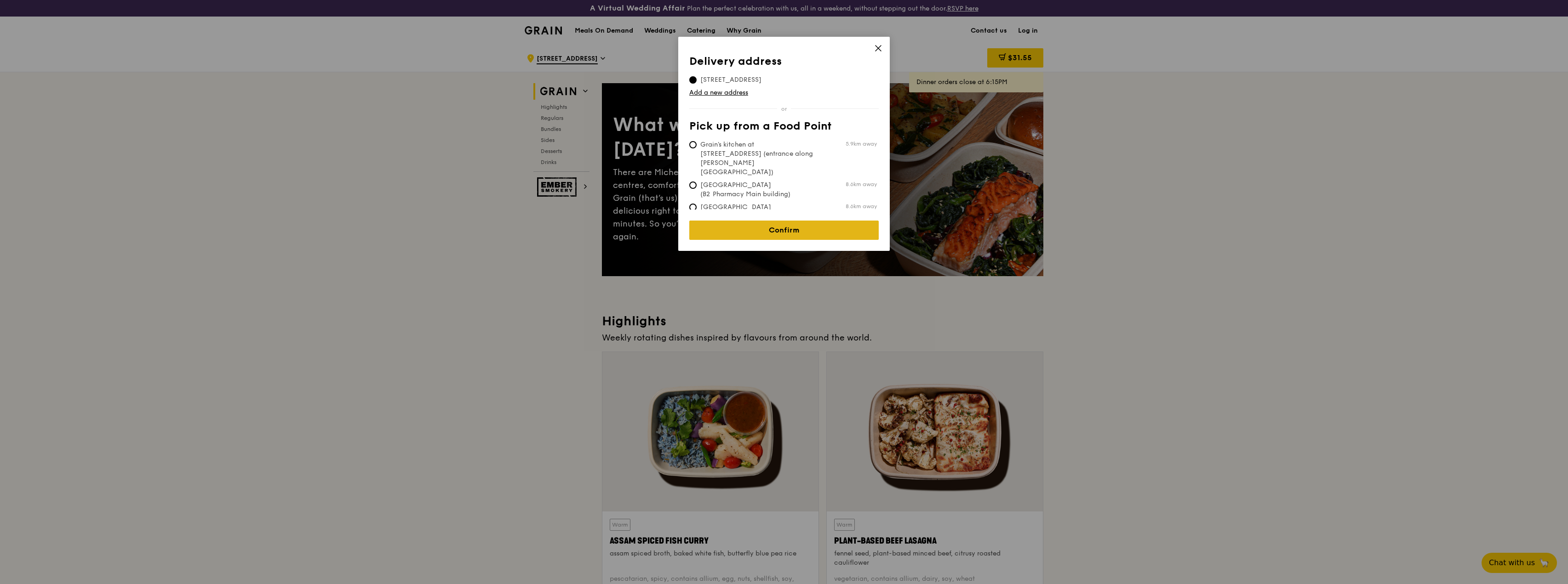
click at [795, 225] on link "Confirm" at bounding box center [784, 230] width 190 height 19
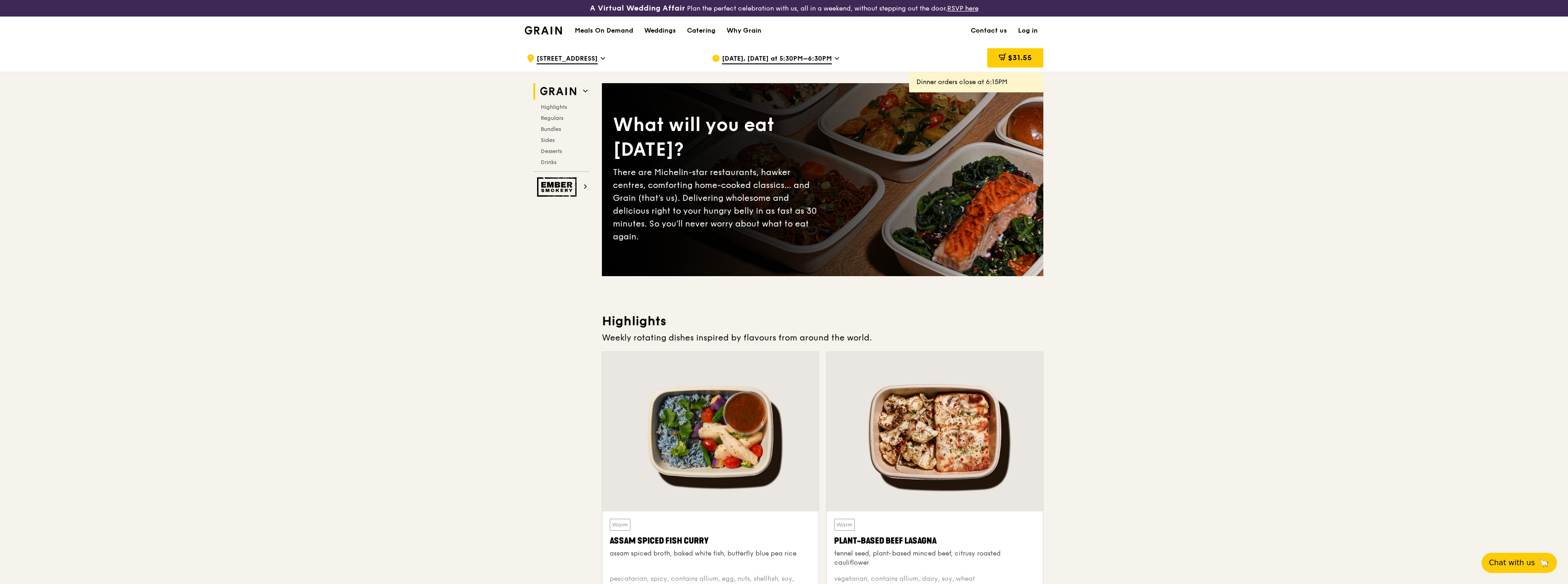
click at [825, 58] on span "[DATE], [DATE] at 5:30PM–6:30PM" at bounding box center [777, 59] width 110 height 10
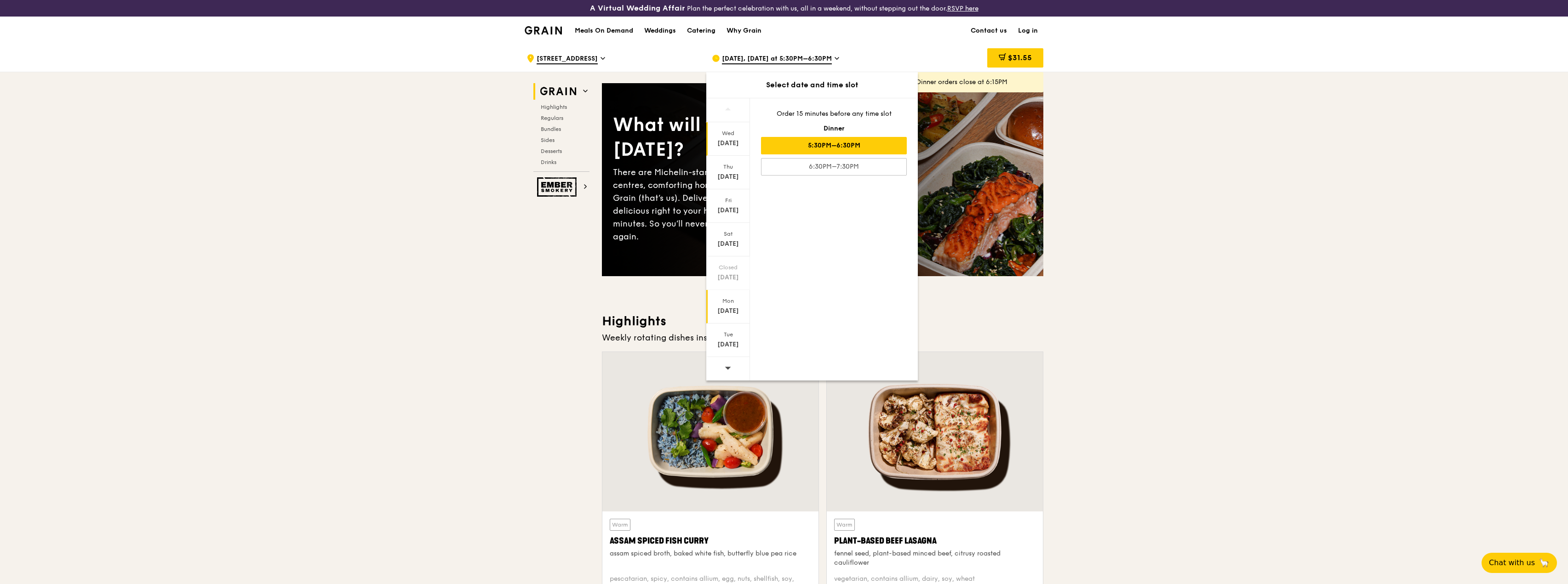
click at [739, 315] on div "[DATE]" at bounding box center [728, 306] width 44 height 33
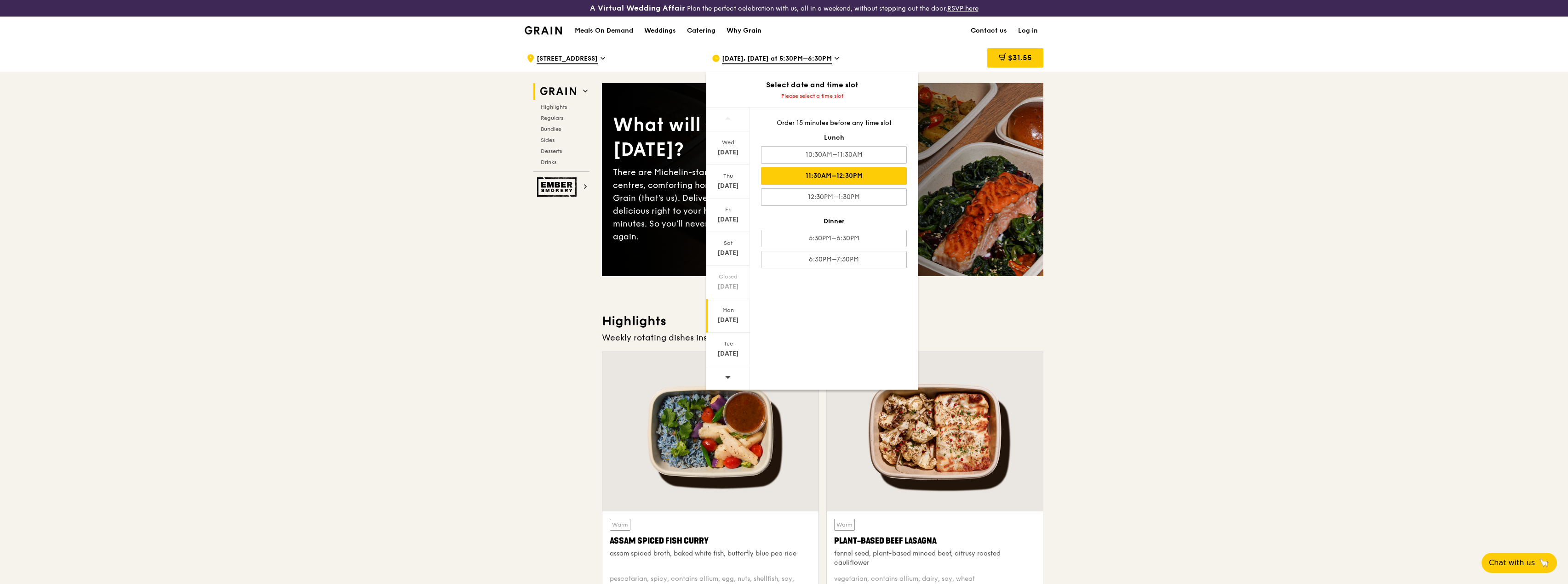
click at [835, 176] on div "11:30AM–12:30PM" at bounding box center [834, 176] width 146 height 18
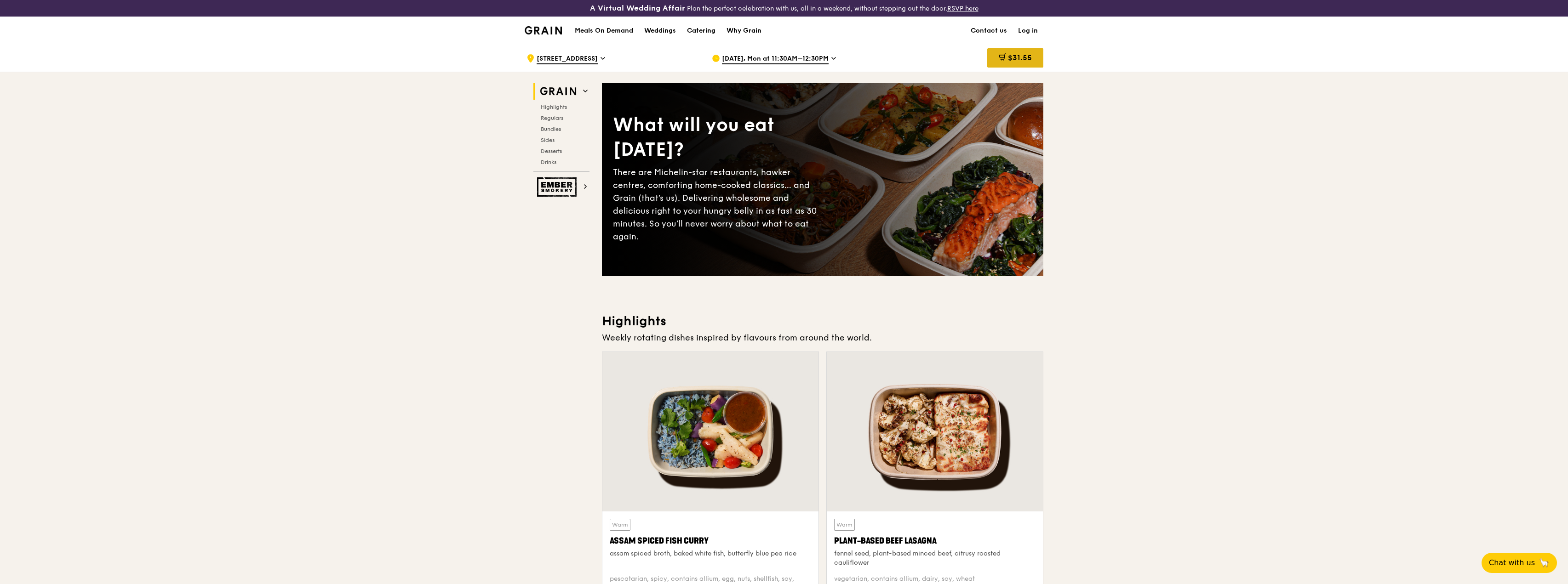
click at [1026, 53] on div "$31.55" at bounding box center [1015, 58] width 56 height 19
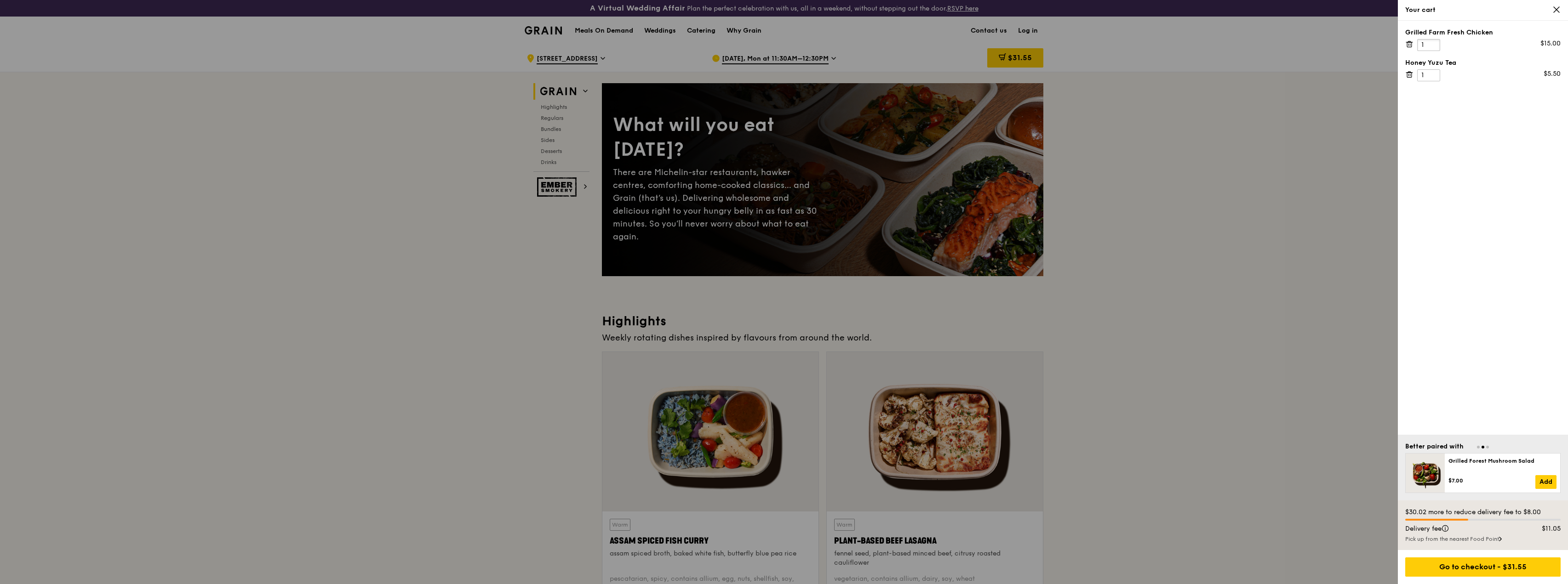
drag, startPoint x: 1427, startPoint y: 43, endPoint x: 1416, endPoint y: 43, distance: 11.0
click at [1416, 43] on div "Grilled Farm Fresh Chicken 1 $15.00" at bounding box center [1483, 40] width 155 height 23
type input "40"
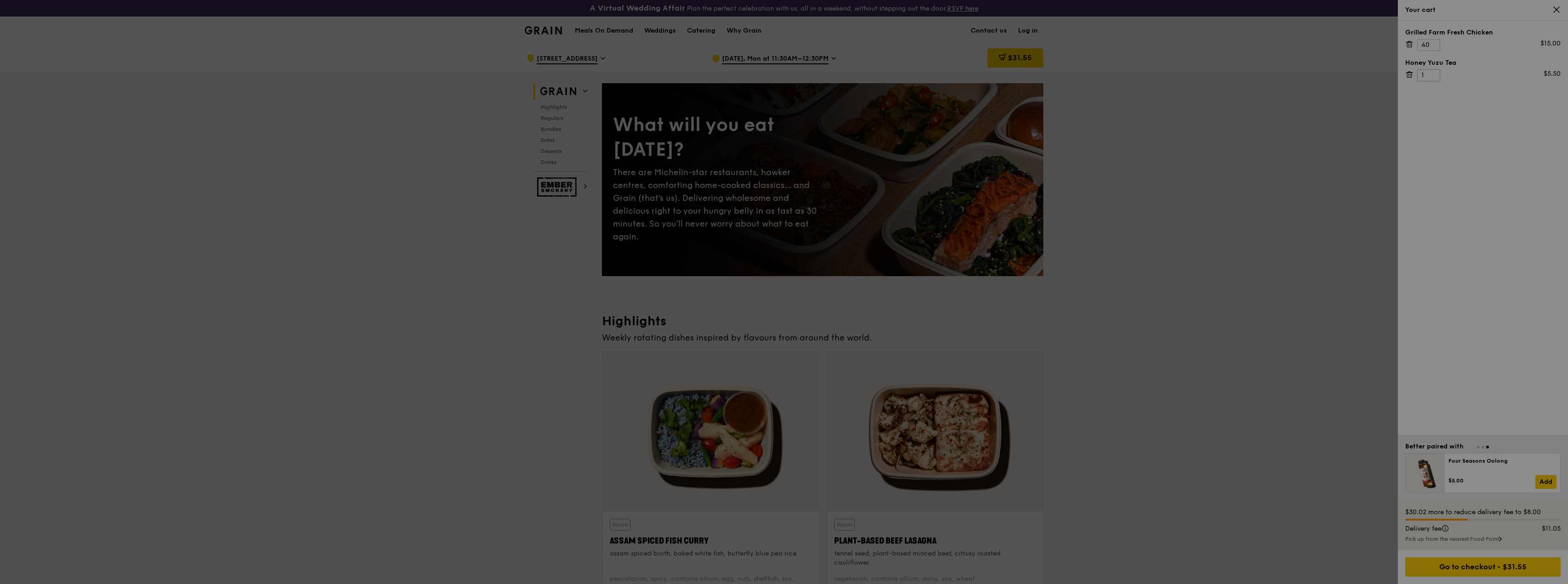
click at [1422, 72] on div at bounding box center [784, 292] width 1568 height 584
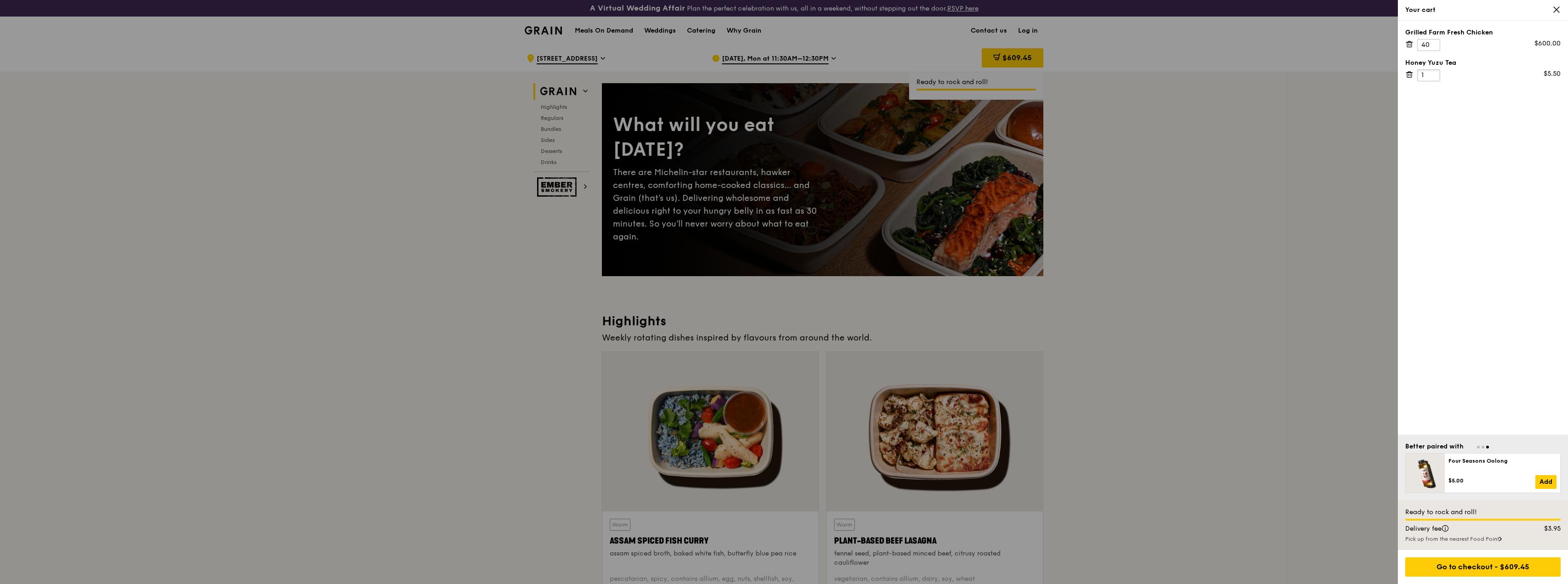
drag, startPoint x: 1425, startPoint y: 74, endPoint x: 1410, endPoint y: 71, distance: 15.3
click at [1410, 71] on div "Honey Yuzu Tea 1 $5.50" at bounding box center [1483, 70] width 155 height 23
click at [1467, 104] on div "Grilled Farm Fresh Chicken 40 $600.00 Honey Yuzu Tea 40 $5.50" at bounding box center [1483, 228] width 170 height 414
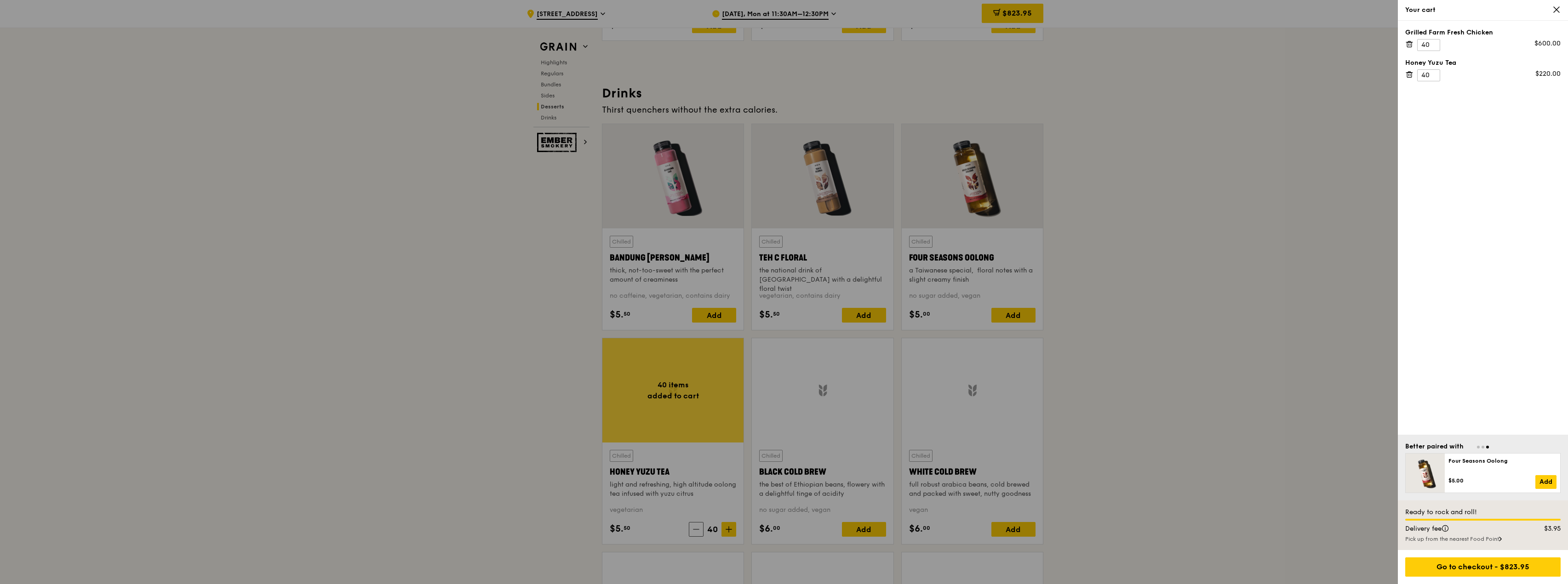
scroll to position [3153, 0]
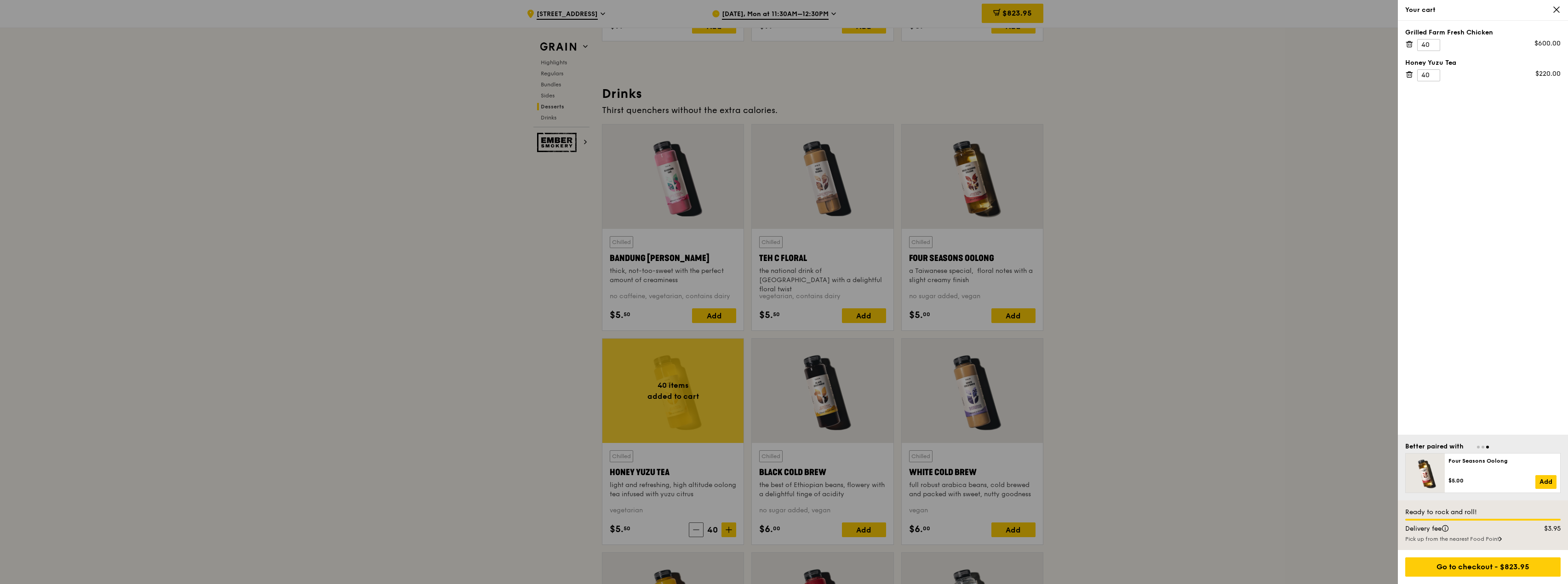
click at [871, 308] on div at bounding box center [784, 292] width 1568 height 584
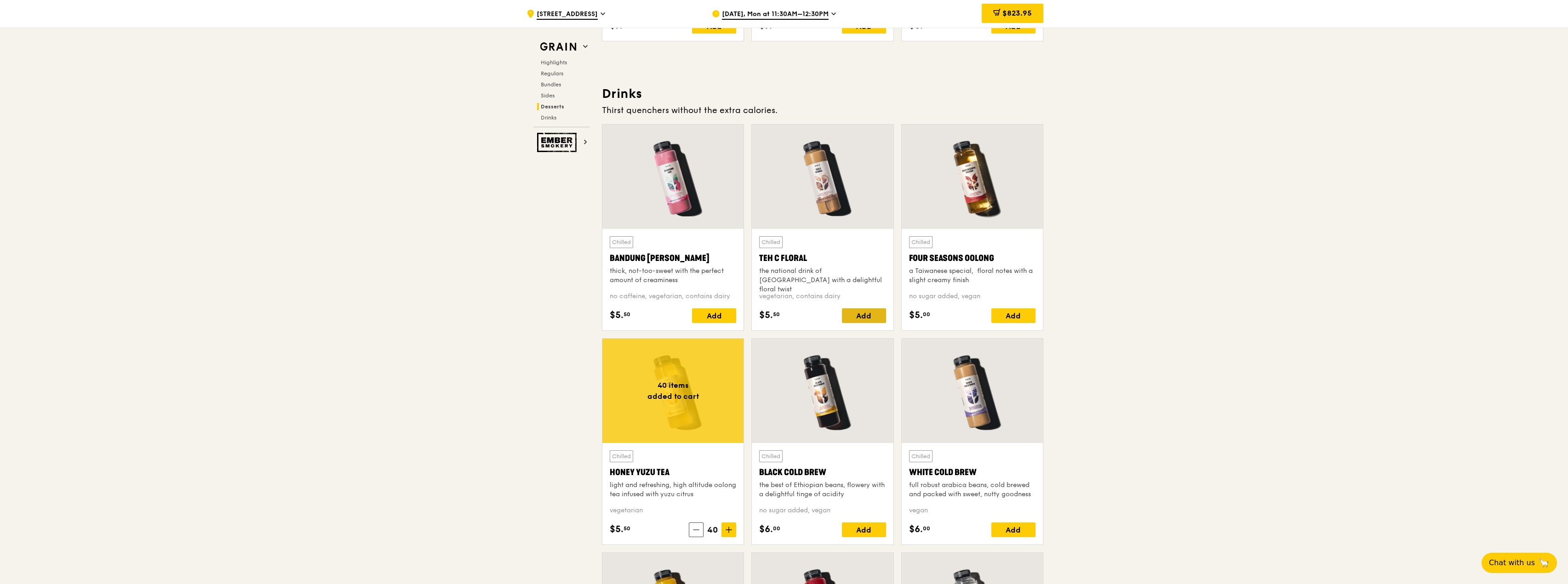
click at [867, 309] on div "Add" at bounding box center [864, 315] width 44 height 15
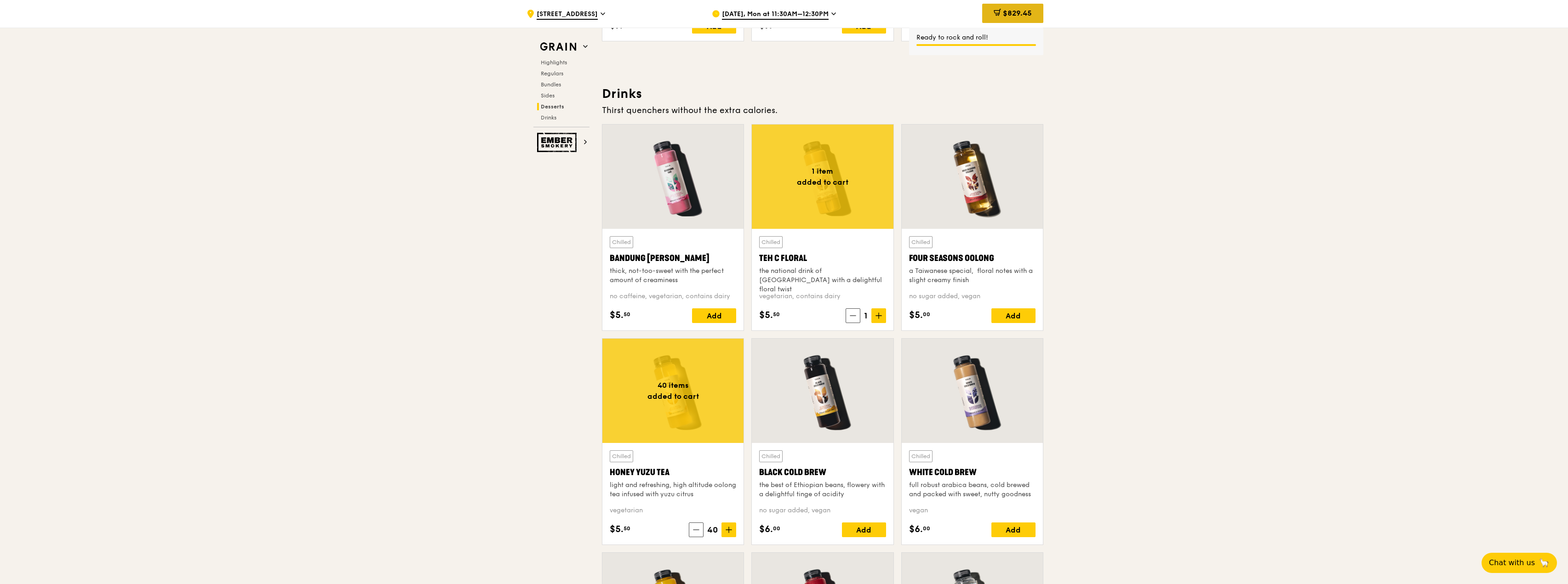
click at [1016, 12] on span "$829.45" at bounding box center [1018, 13] width 29 height 9
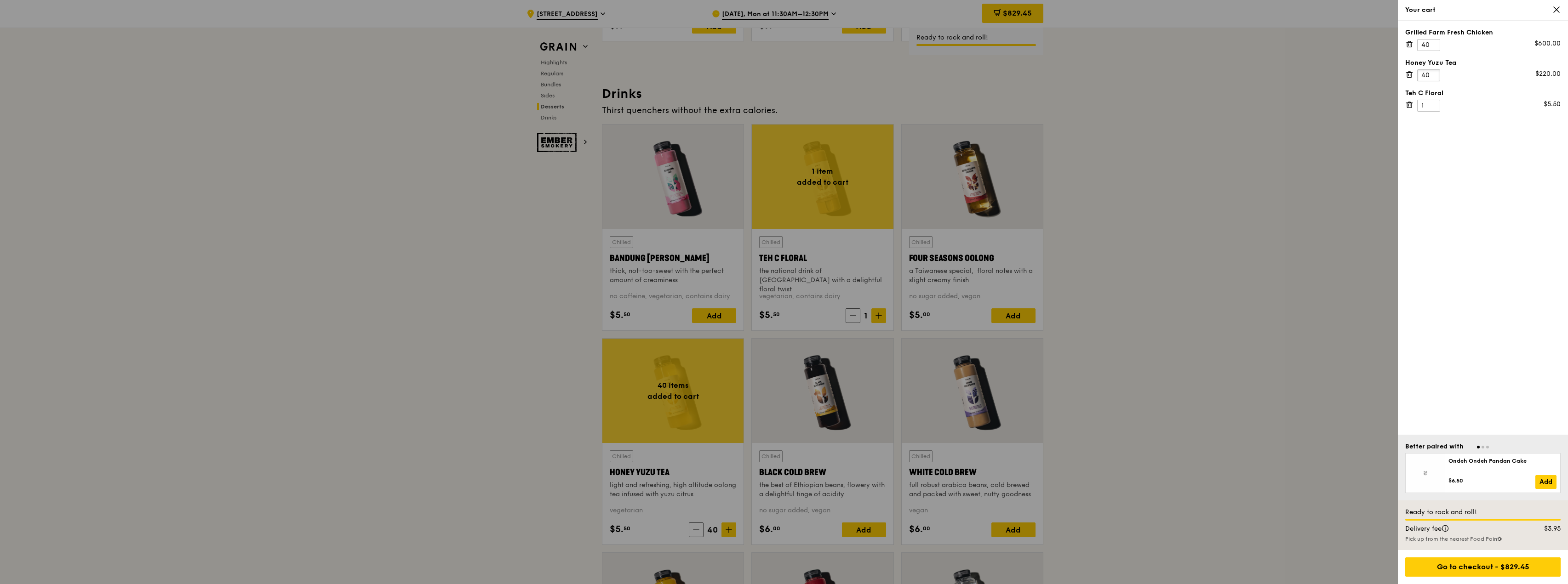
drag, startPoint x: 1427, startPoint y: 74, endPoint x: 1416, endPoint y: 73, distance: 11.0
click at [1416, 73] on div "Honey Yuzu Tea 40 $220.00" at bounding box center [1483, 70] width 155 height 23
type input "20"
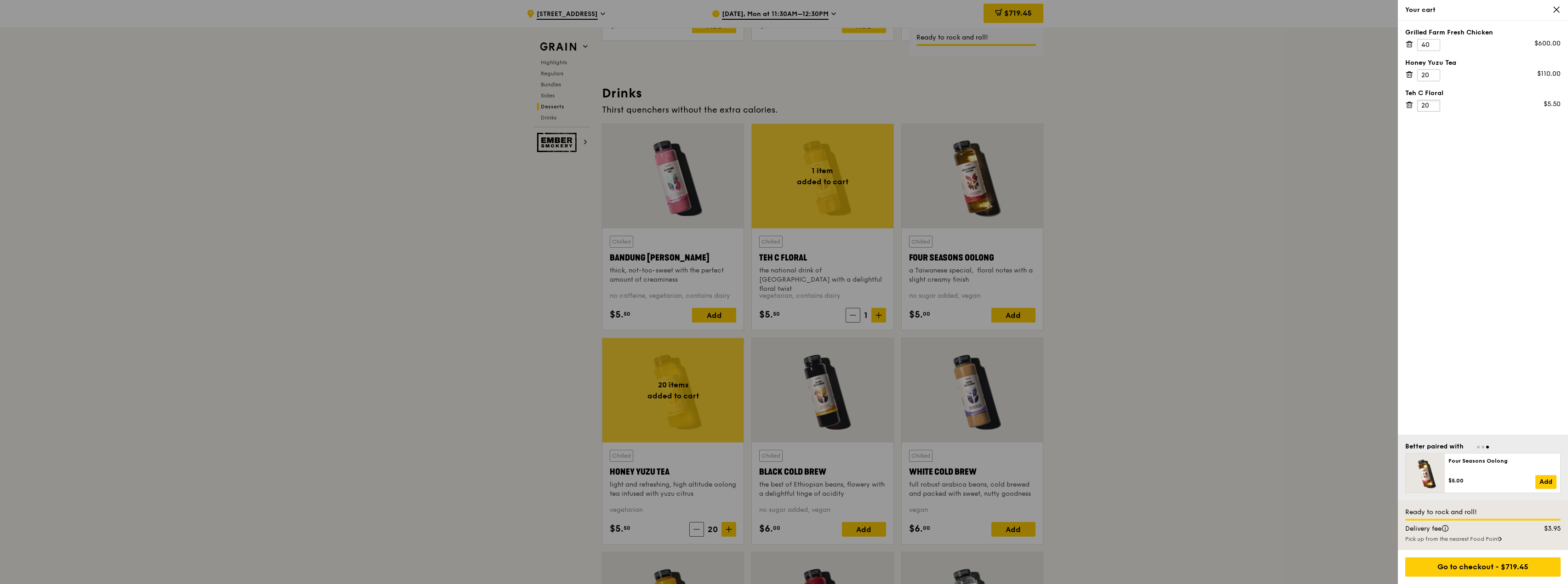
scroll to position [3154, 0]
type input "20"
click at [1467, 136] on div "Grilled Farm Fresh Chicken 40 $600.00 Honey Yuzu Tea 20 $110.00 Teh C Floral 20…" at bounding box center [1483, 228] width 170 height 414
click at [1499, 566] on div "Go to checkout - $823.95" at bounding box center [1483, 567] width 155 height 19
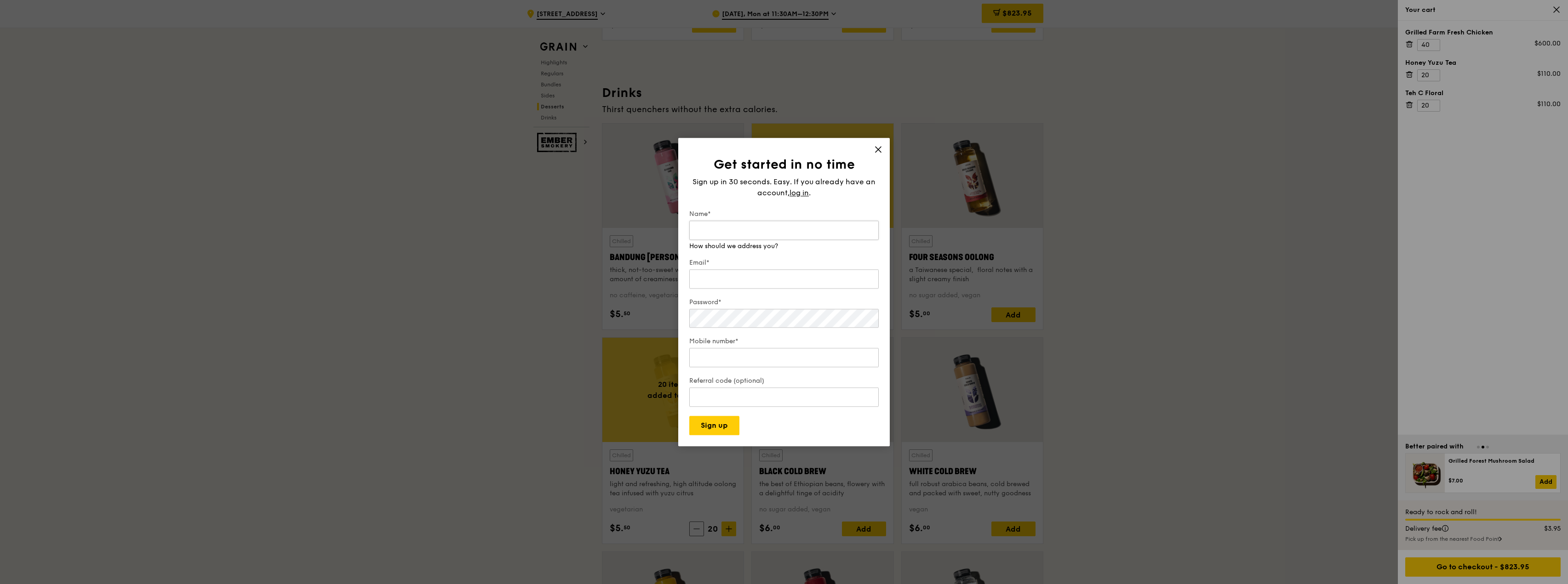
click at [762, 239] on input "Name*" at bounding box center [784, 230] width 190 height 19
type input "[PERSON_NAME]"
click at [754, 286] on div "Email*" at bounding box center [784, 274] width 190 height 32
type input "[PERSON_NAME][EMAIL_ADDRESS][DOMAIN_NAME]"
drag, startPoint x: 754, startPoint y: 286, endPoint x: 466, endPoint y: 295, distance: 288.1
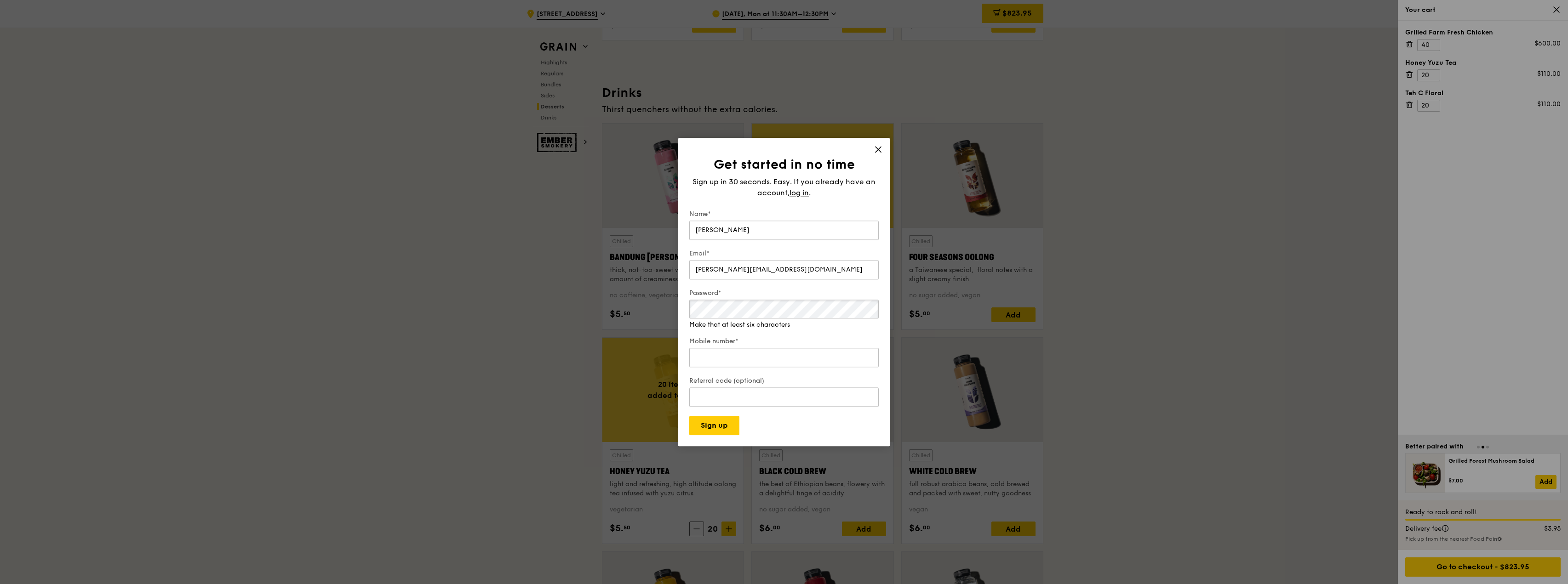
click at [470, 295] on div "Get started in no time Sign up in 30 seconds. Easy. If you already have an acco…" at bounding box center [784, 292] width 1568 height 584
click at [791, 362] on div "Mobile number*" at bounding box center [784, 353] width 190 height 32
type input "81894878"
click at [804, 396] on input "Referral code (optional)" at bounding box center [784, 397] width 190 height 19
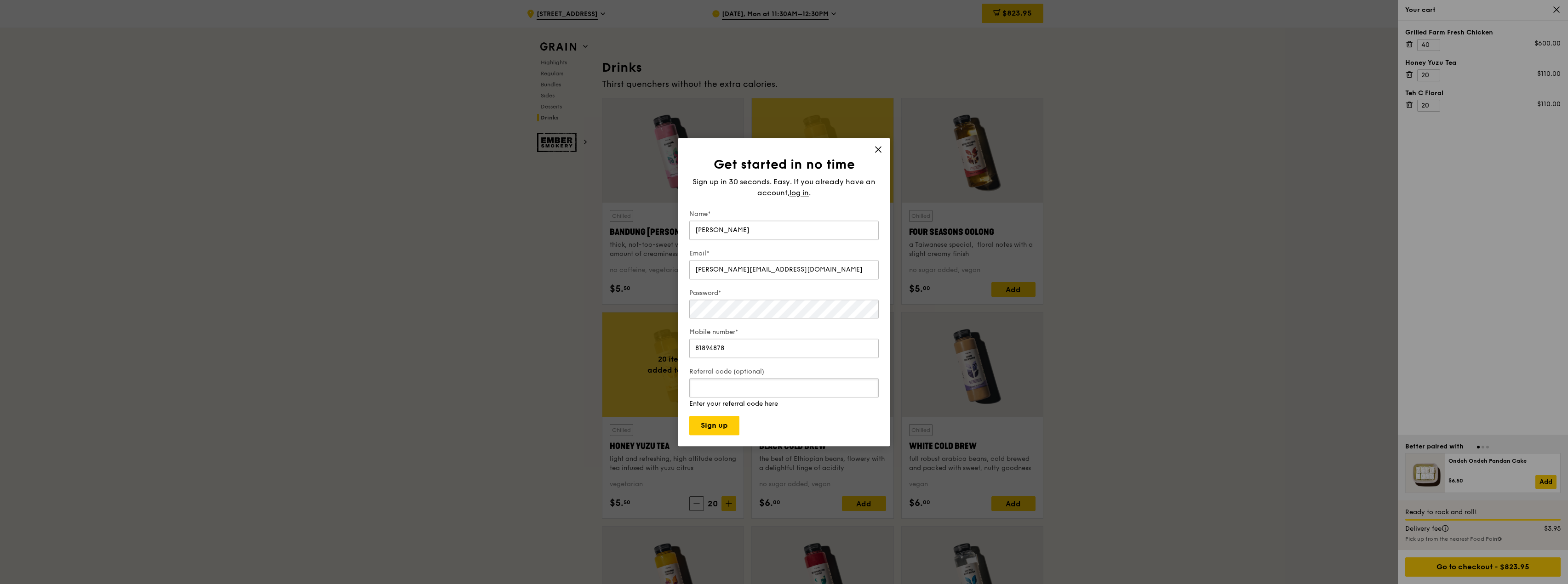
scroll to position [3200, 0]
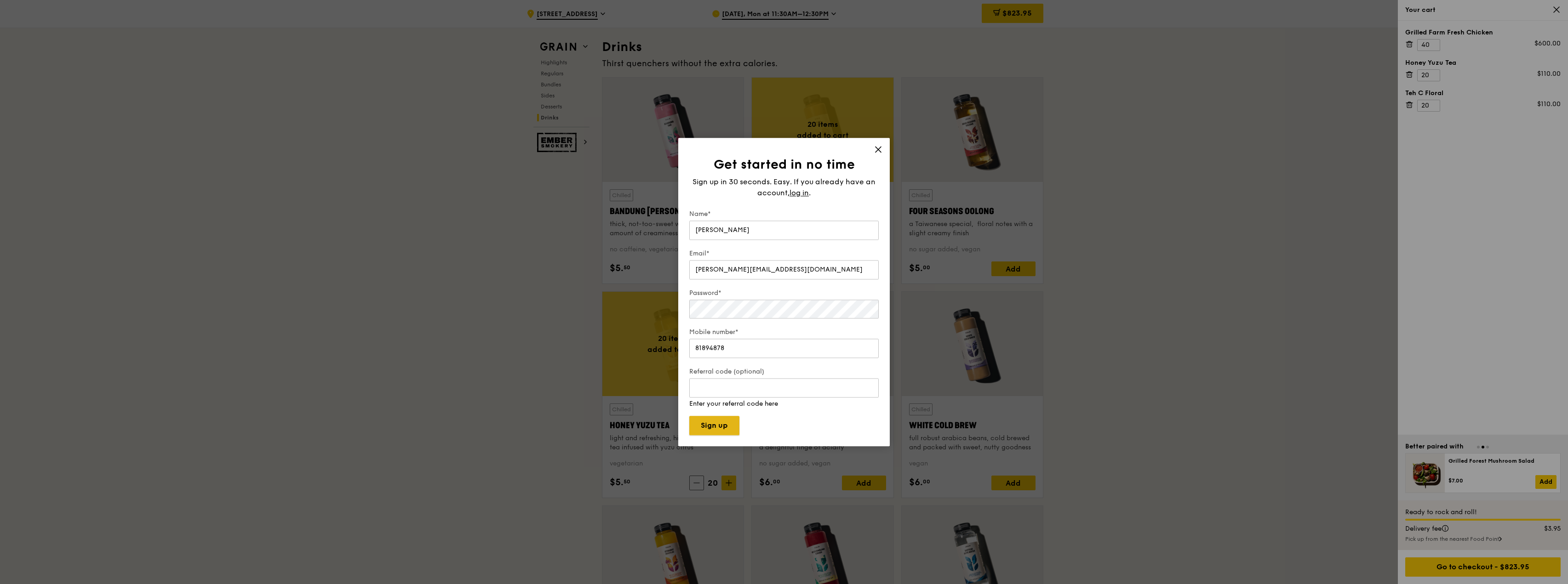
click at [728, 419] on button "Sign up" at bounding box center [714, 426] width 50 height 19
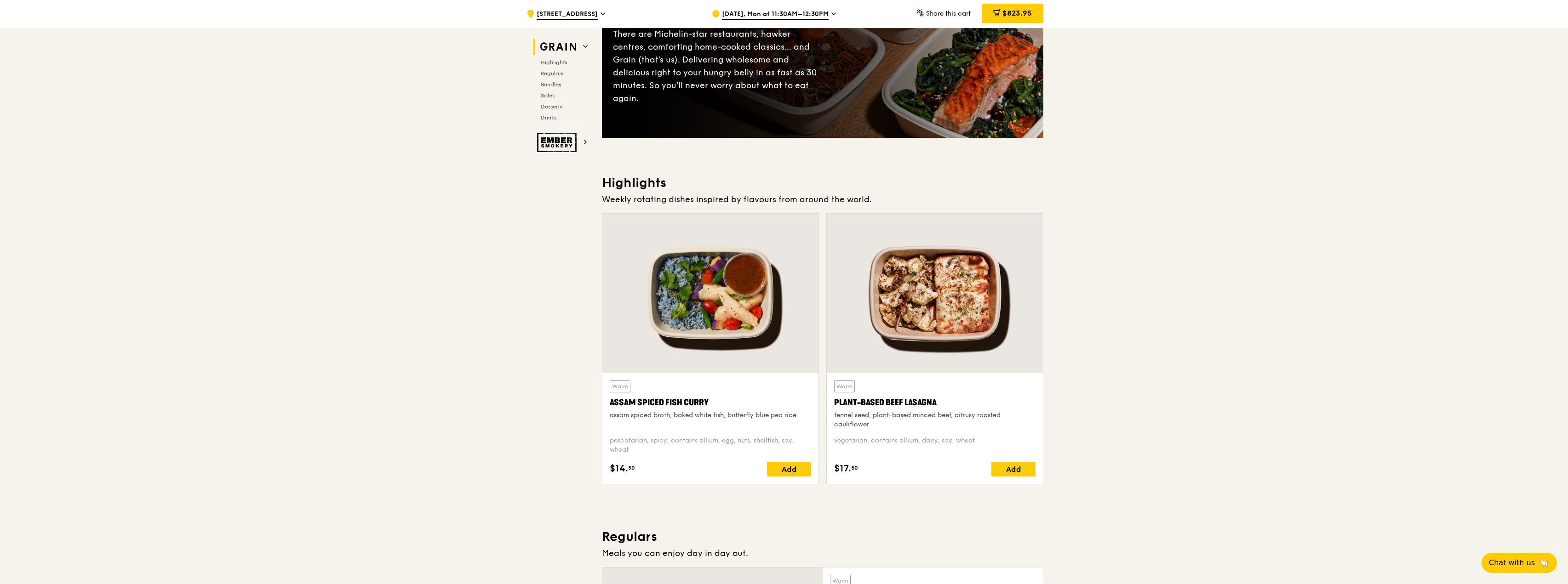
scroll to position [184, 0]
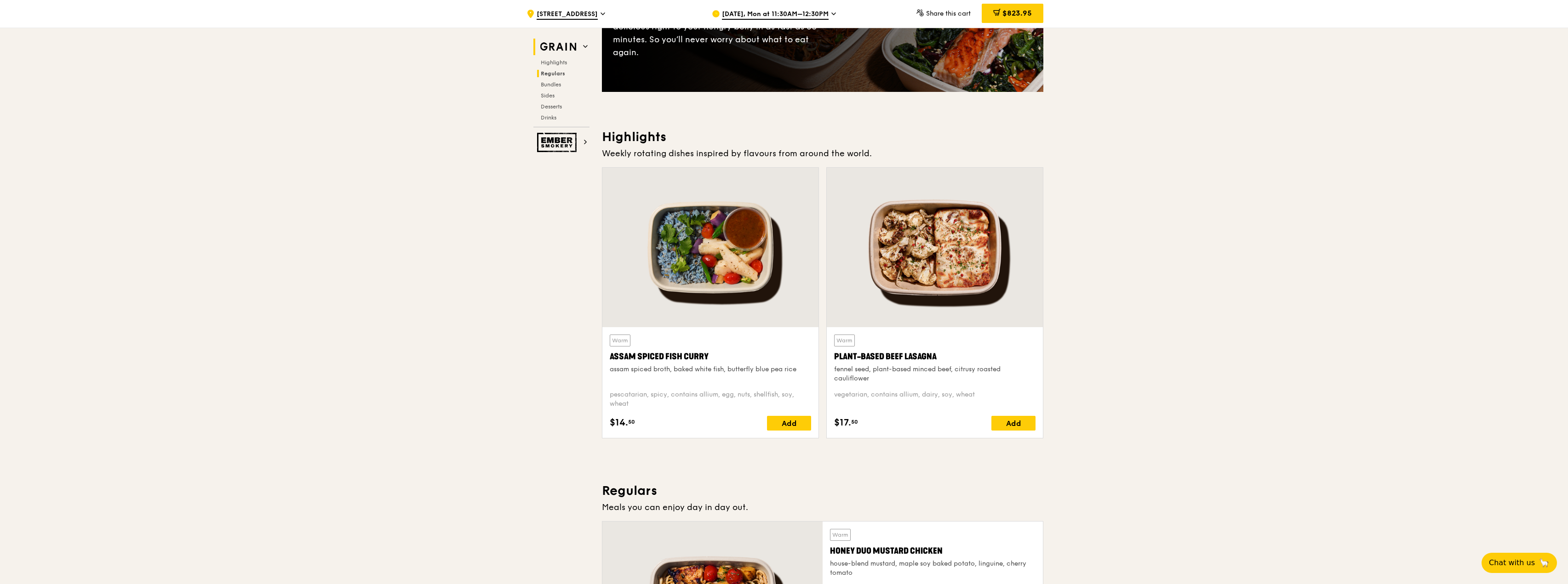
click at [561, 75] on span "Regulars" at bounding box center [553, 73] width 24 height 7
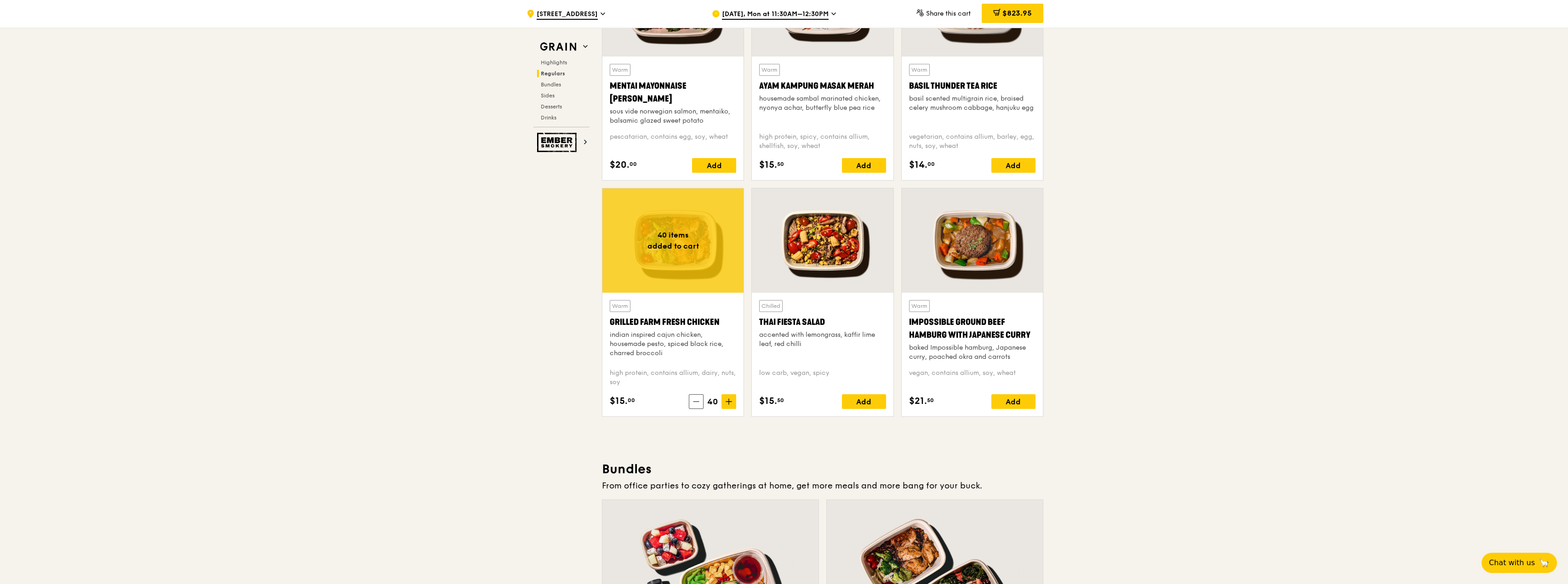
scroll to position [951, 0]
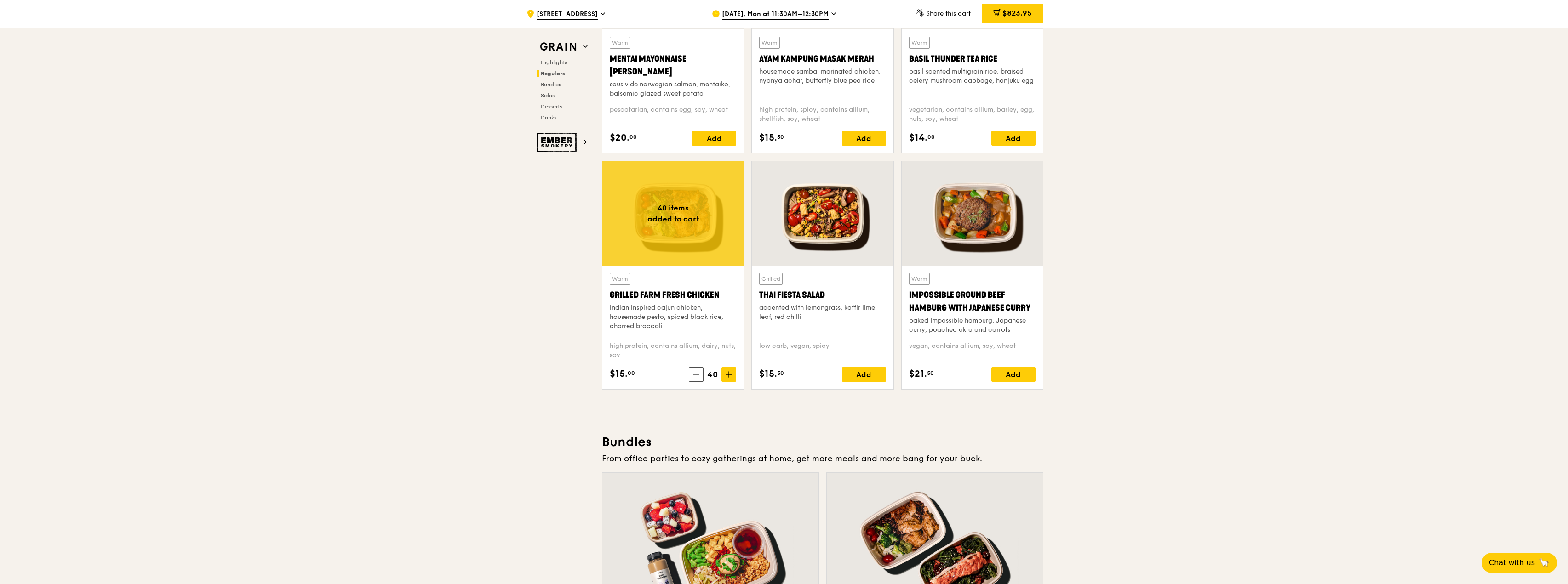
click at [990, 8] on div "$823.95" at bounding box center [1012, 13] width 62 height 19
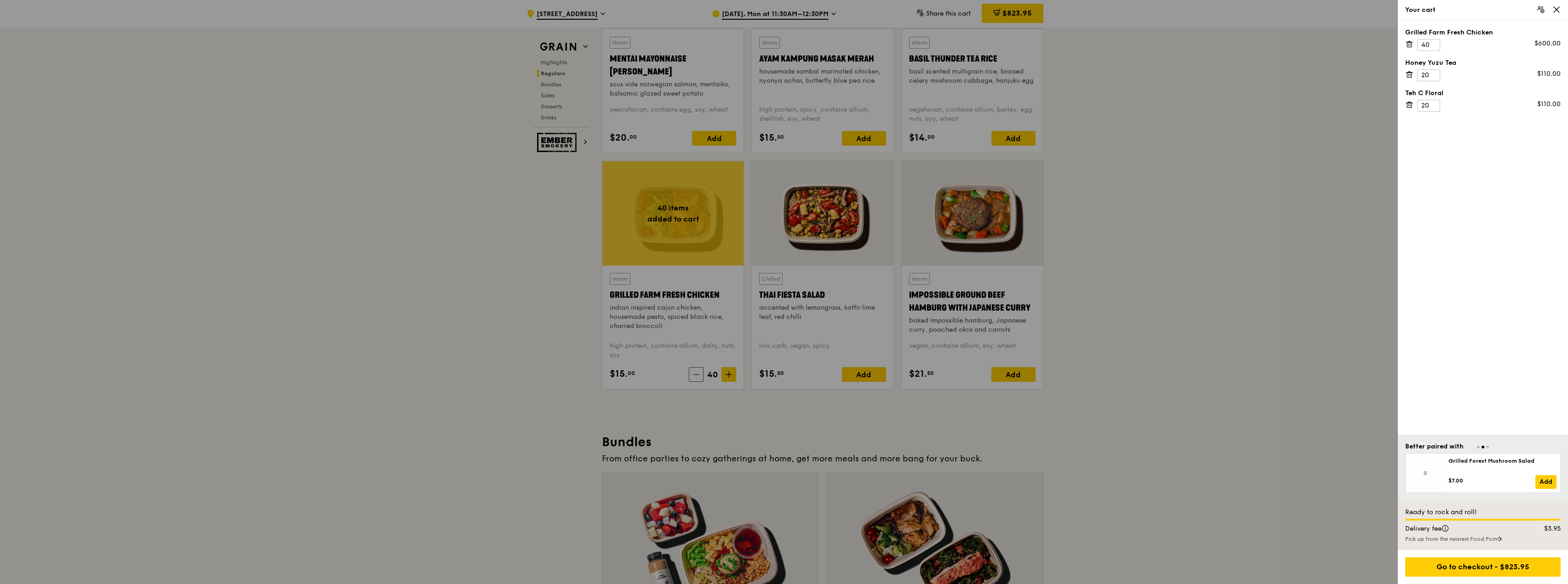
click at [1131, 261] on div at bounding box center [784, 292] width 1568 height 584
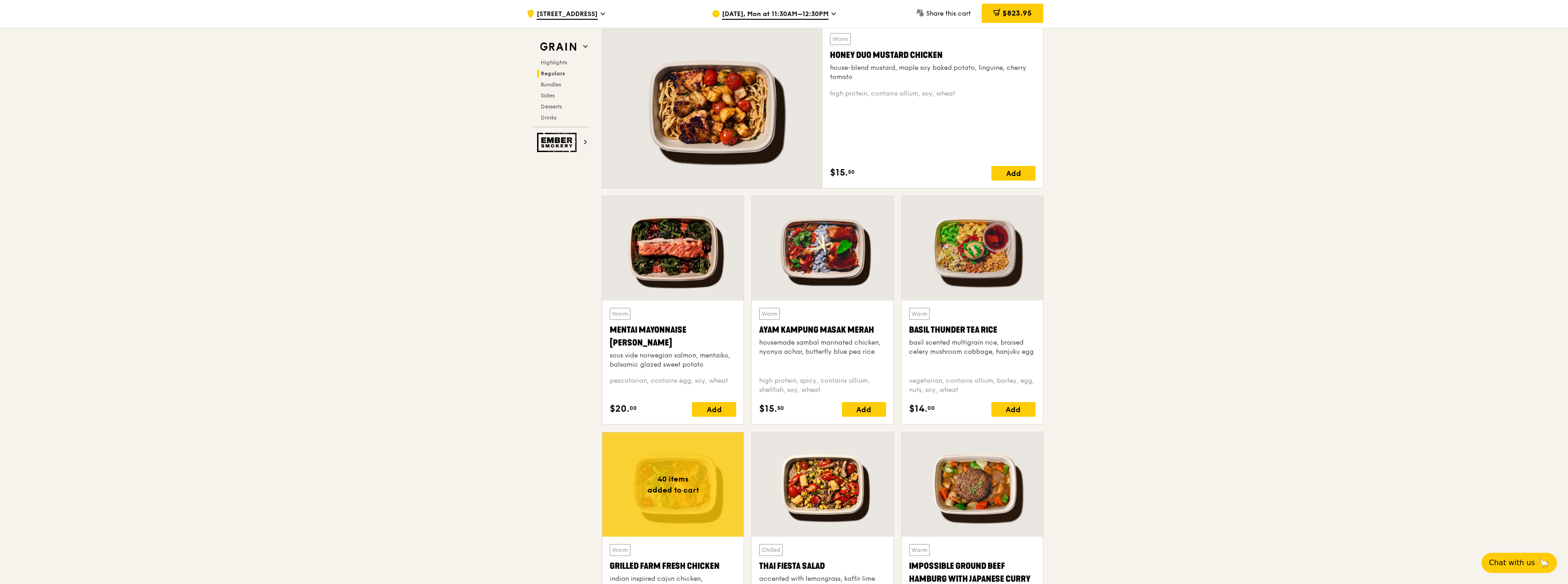
scroll to position [629, 0]
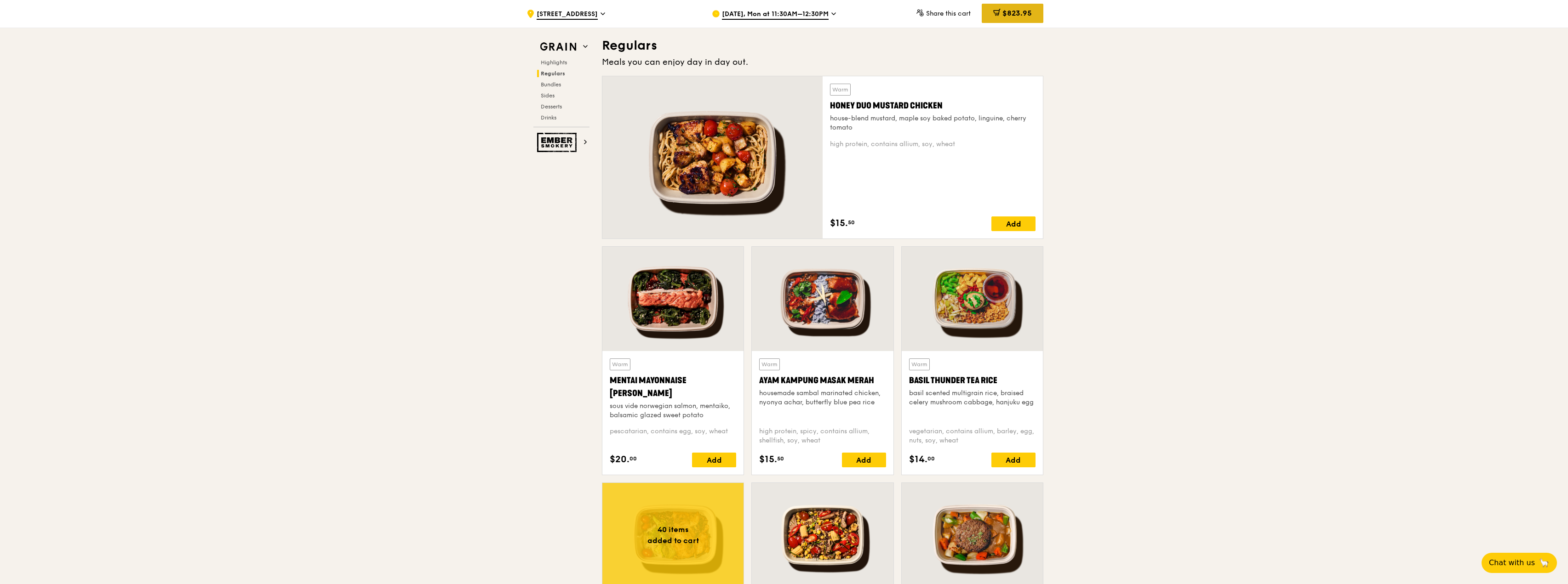
click at [1020, 15] on span "$823.95" at bounding box center [1017, 13] width 29 height 9
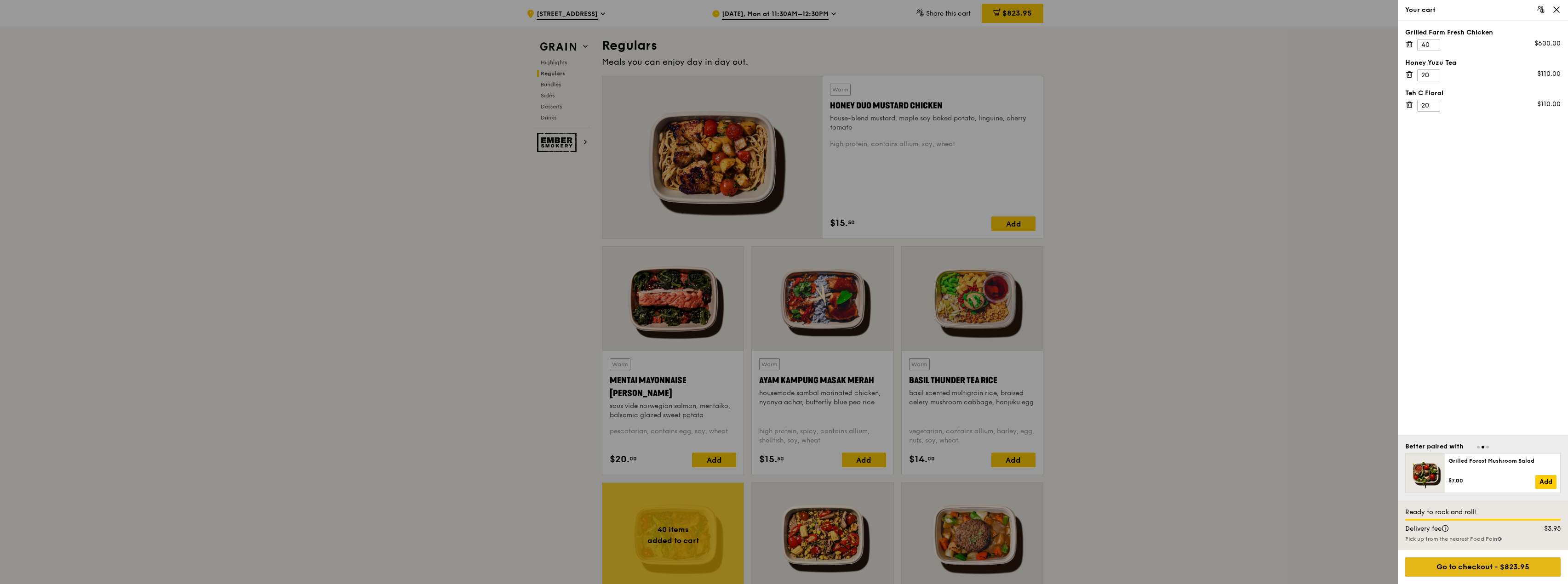
click at [1497, 569] on div "Go to checkout - $823.95" at bounding box center [1483, 567] width 155 height 19
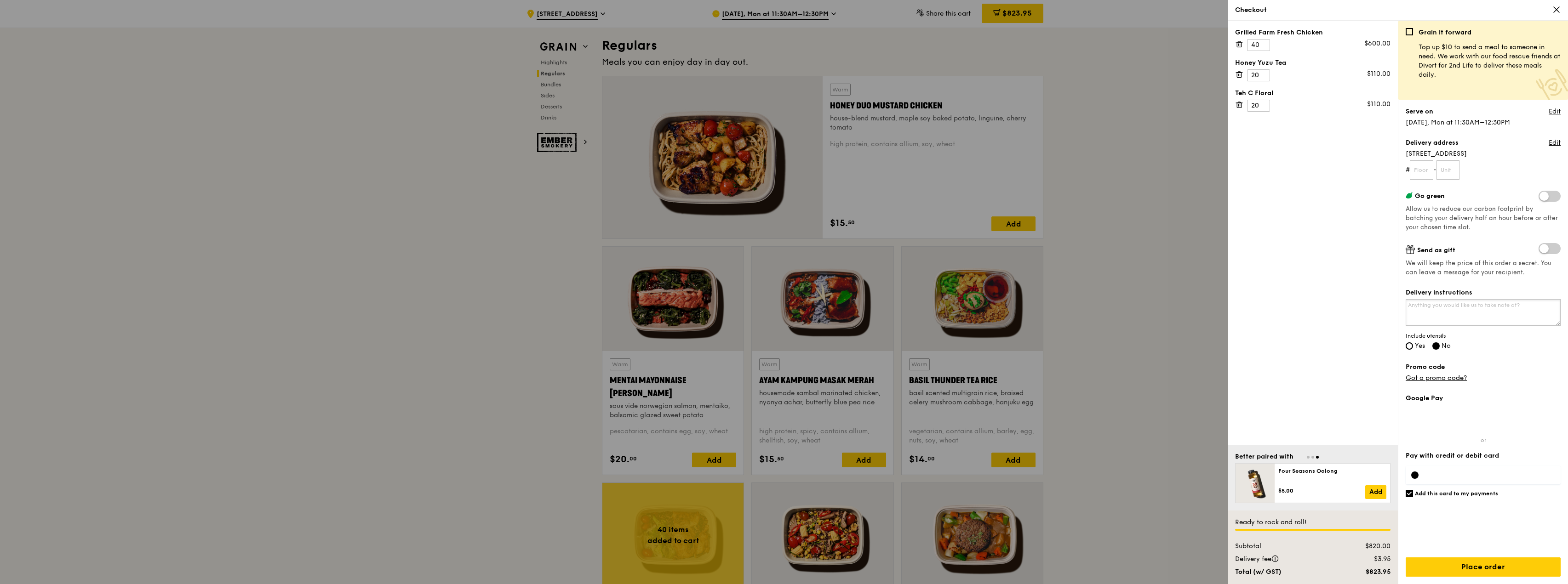
click at [1435, 317] on textarea "Delivery instructions" at bounding box center [1483, 312] width 155 height 27
type textarea "SKH block 2, B1"
click at [1408, 344] on input "Yes" at bounding box center [1410, 346] width 7 height 7
radio input "true"
radio input "false"
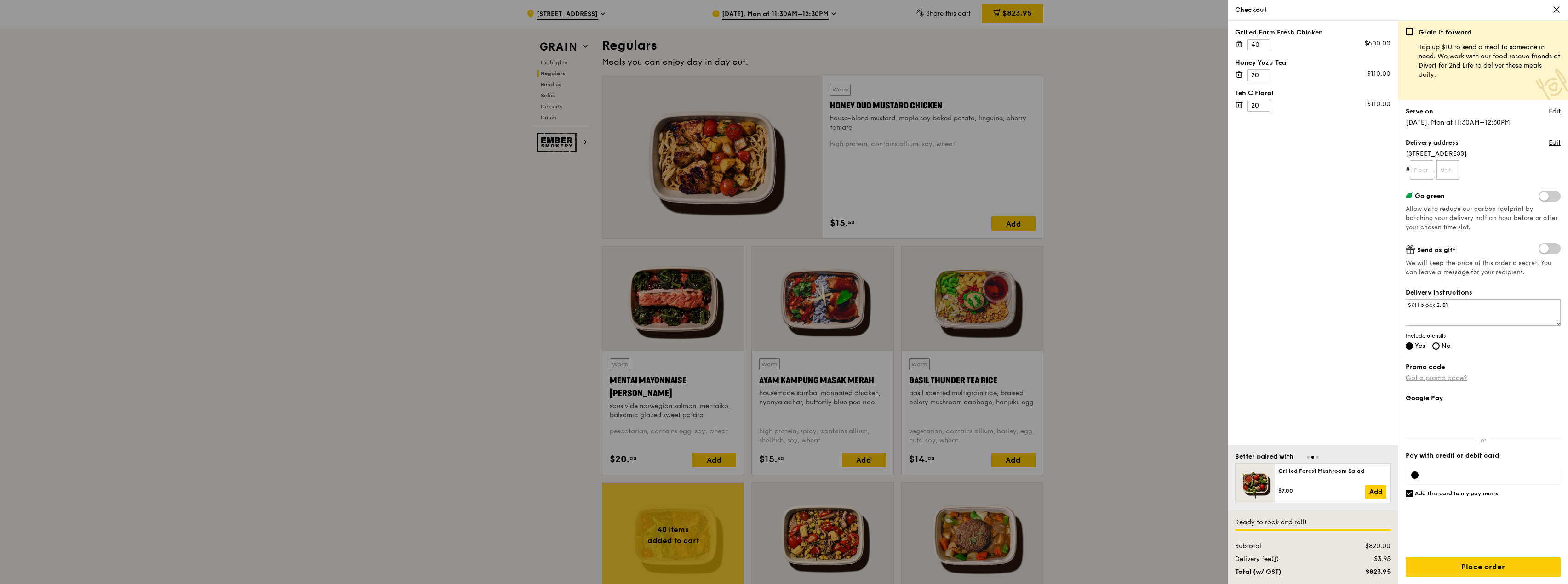
click at [1438, 375] on link "Got a promo code?" at bounding box center [1436, 378] width 61 height 8
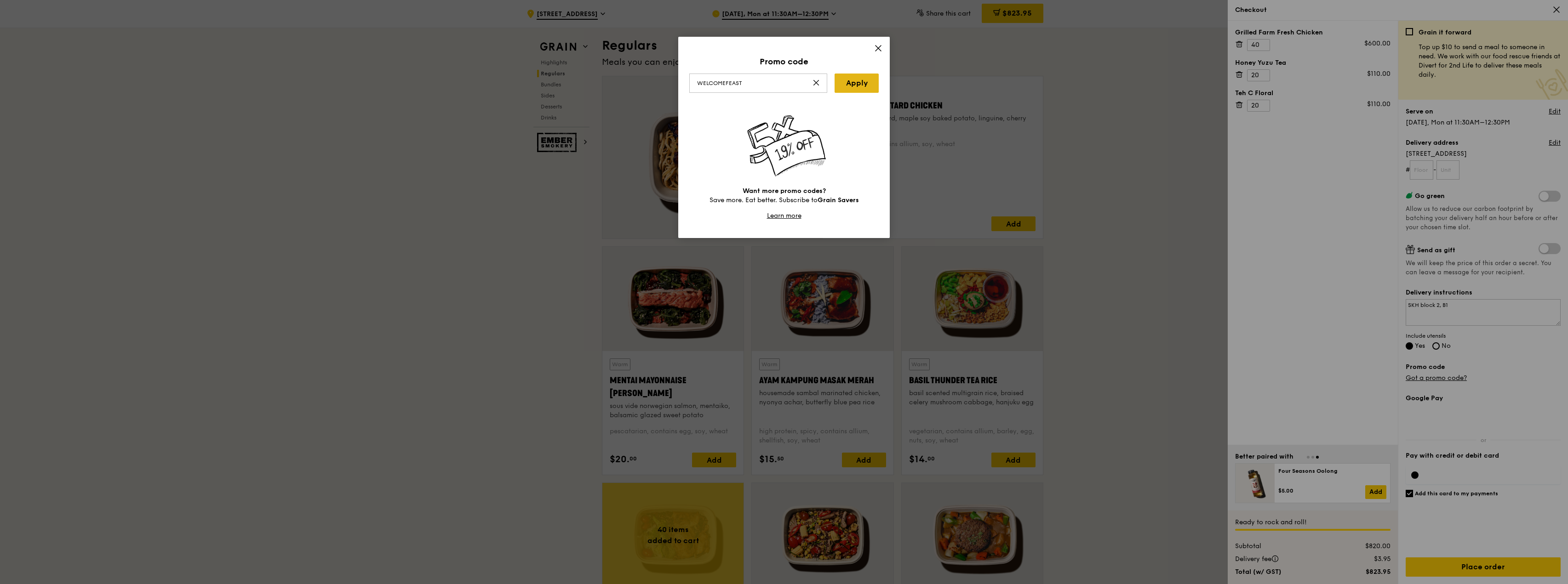
click at [848, 82] on link "Apply" at bounding box center [856, 83] width 44 height 19
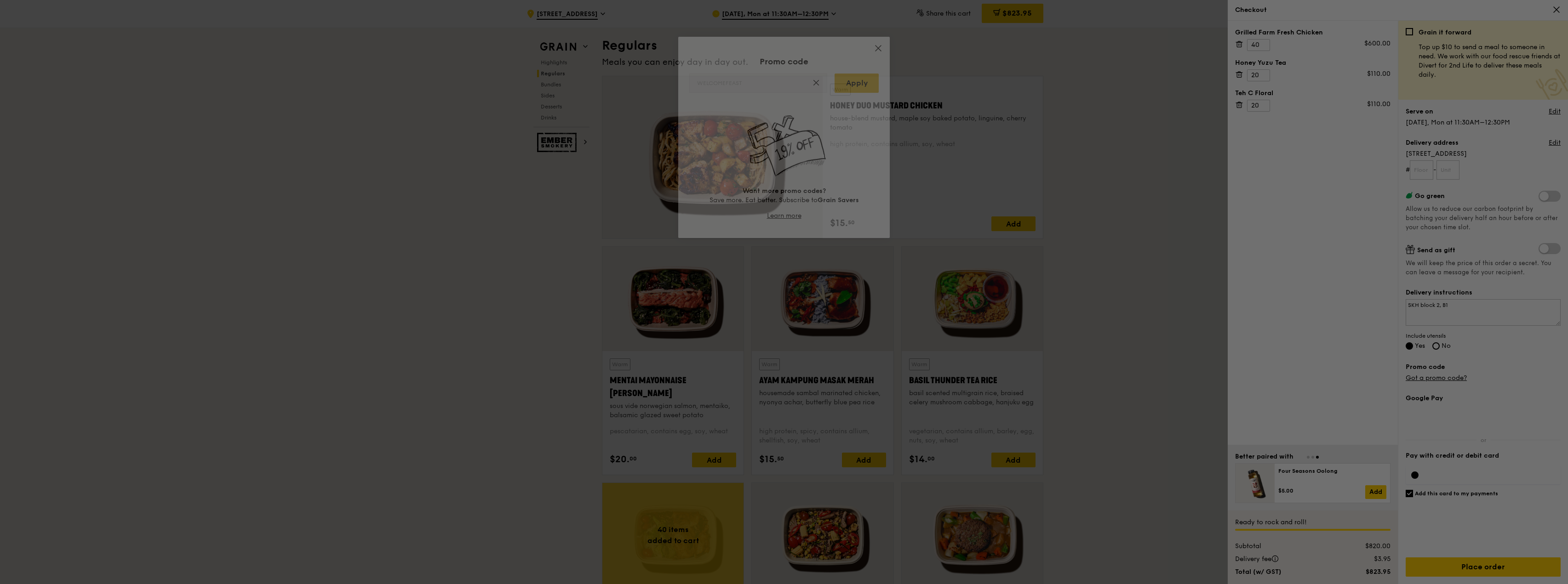
type input "WELCOMEFEAST"
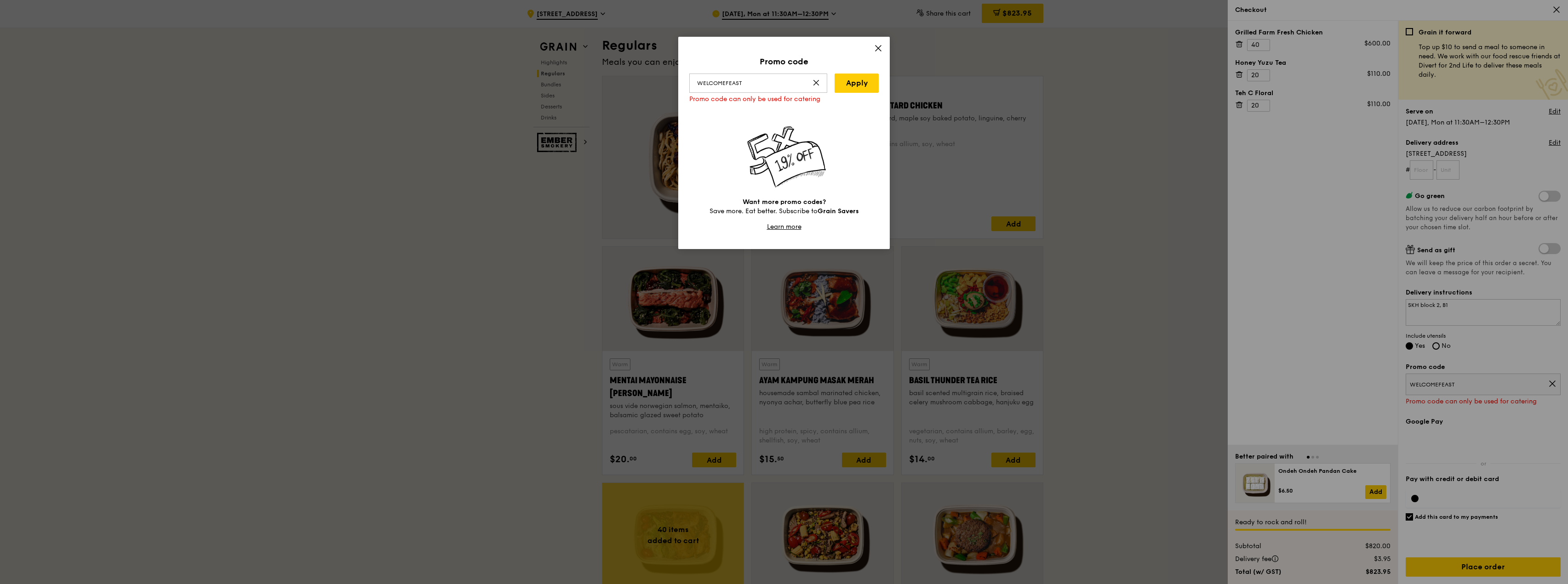
click at [880, 48] on icon at bounding box center [878, 48] width 9 height 9
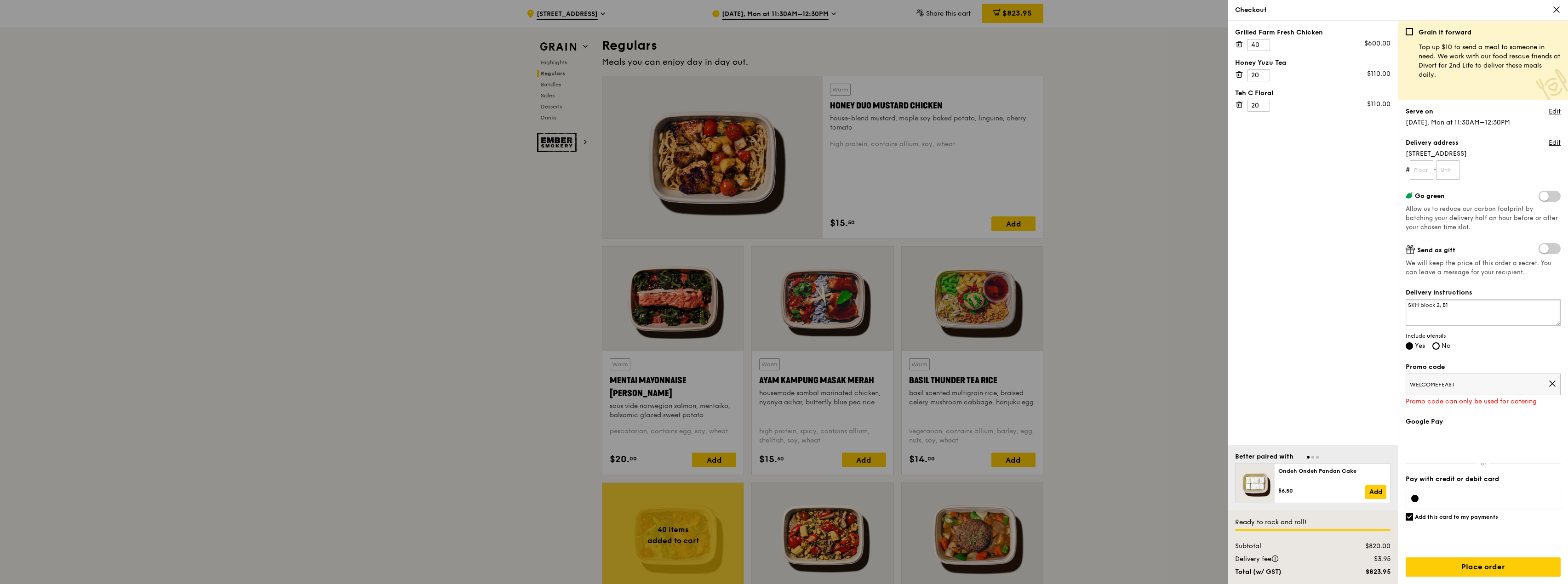
click at [1476, 306] on textarea "SKH block 2, B1" at bounding box center [1483, 312] width 155 height 27
click at [1555, 108] on link "Edit" at bounding box center [1555, 111] width 12 height 9
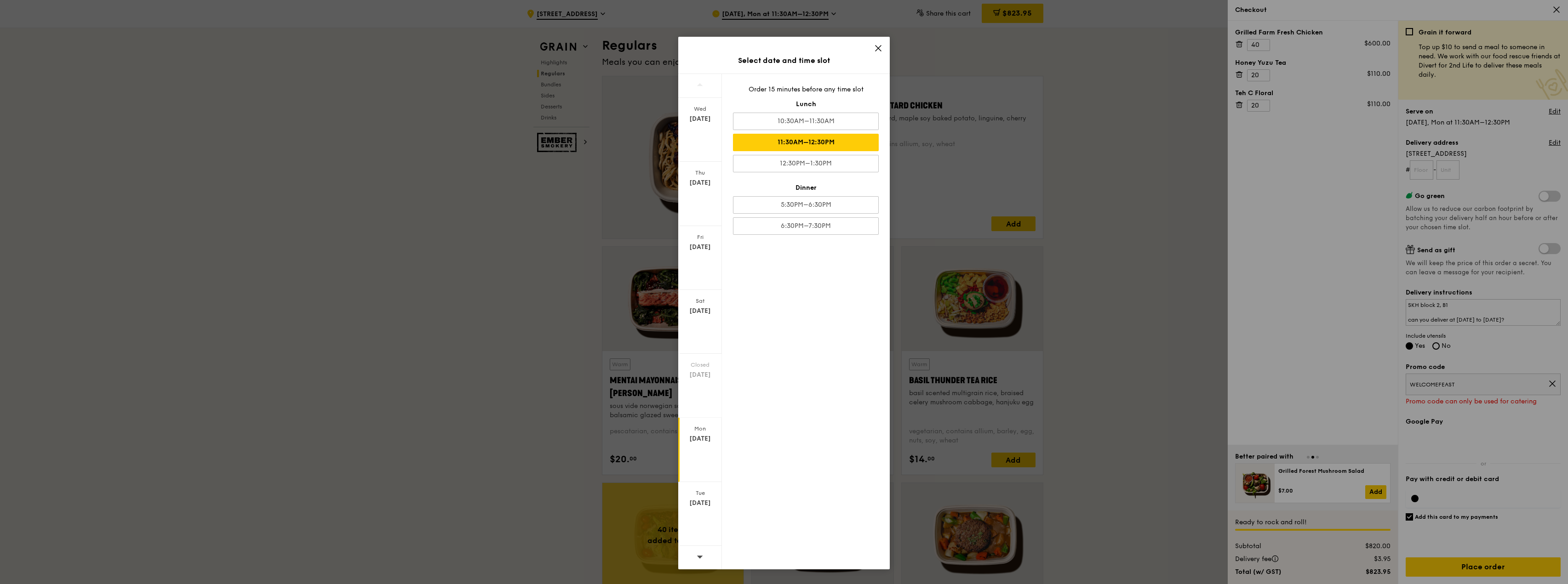
click at [1121, 175] on div "Select date and time slot Wed Sep 24 Thu Sep 25 Fri Sep 26 Sat Sep 27 Closed Se…" at bounding box center [784, 292] width 1568 height 584
click at [878, 46] on icon at bounding box center [878, 48] width 9 height 9
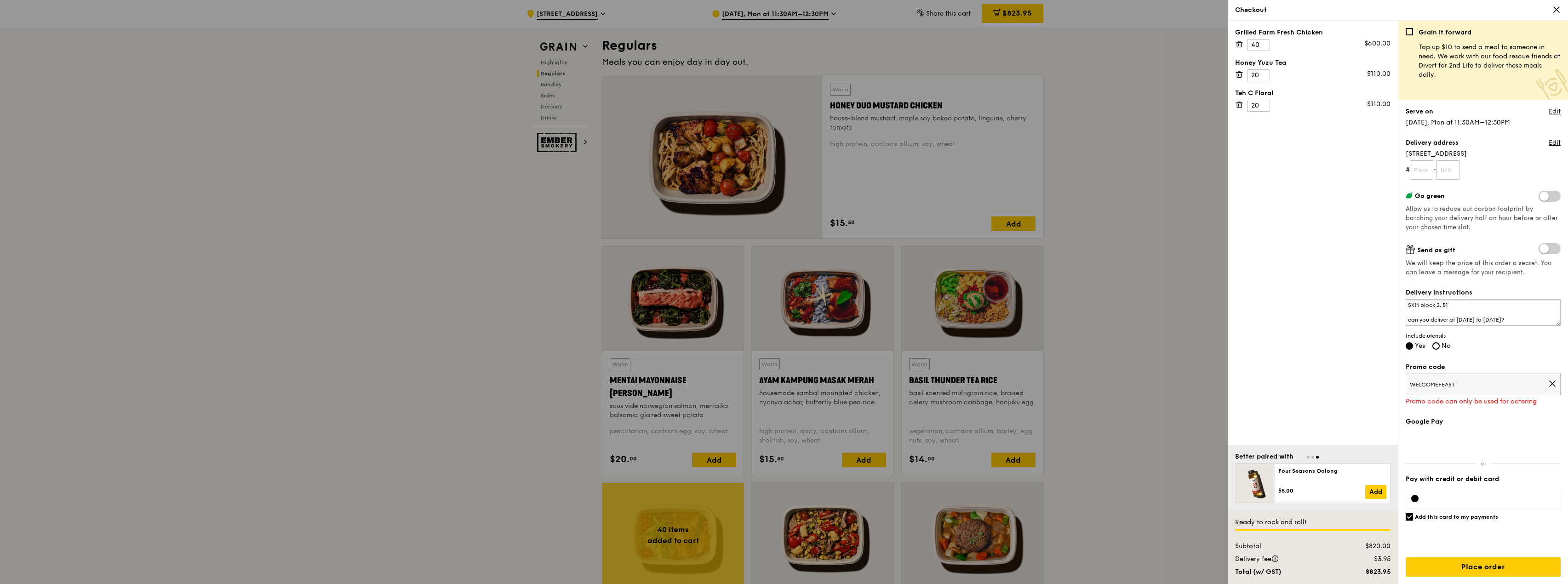
click at [1483, 302] on textarea "SKH block 2, B1 can you deliver at 1215 to 1230?" at bounding box center [1483, 312] width 155 height 27
click at [1552, 385] on icon at bounding box center [1553, 384] width 9 height 9
click at [1415, 527] on div "Add this card to my payments" at bounding box center [1483, 521] width 155 height 62
click at [1489, 317] on textarea "SKH block 2, B1 can you deliver at 1215 to 1230?" at bounding box center [1483, 312] width 155 height 27
type textarea "SKH block 2, B1 can you deliver at 1215 to 1230pm please?"
